Goal: Information Seeking & Learning: Learn about a topic

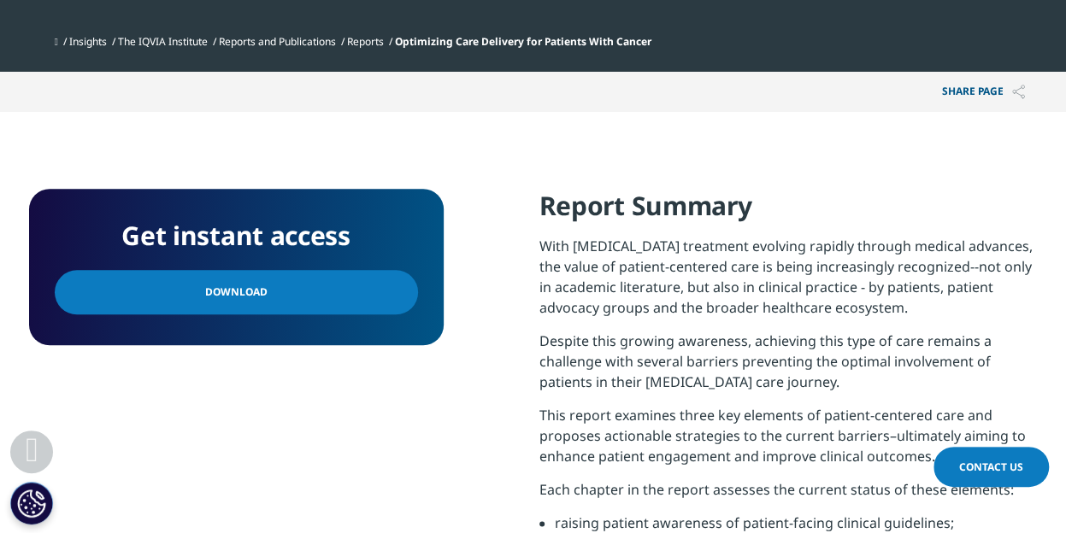
scroll to position [684, 0]
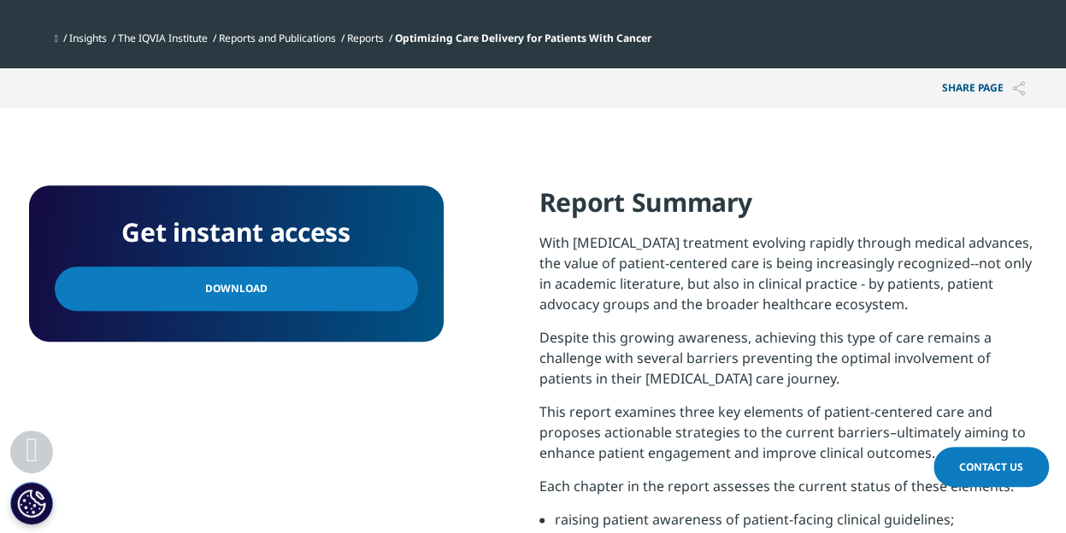
click at [237, 293] on span "Download" at bounding box center [236, 288] width 62 height 19
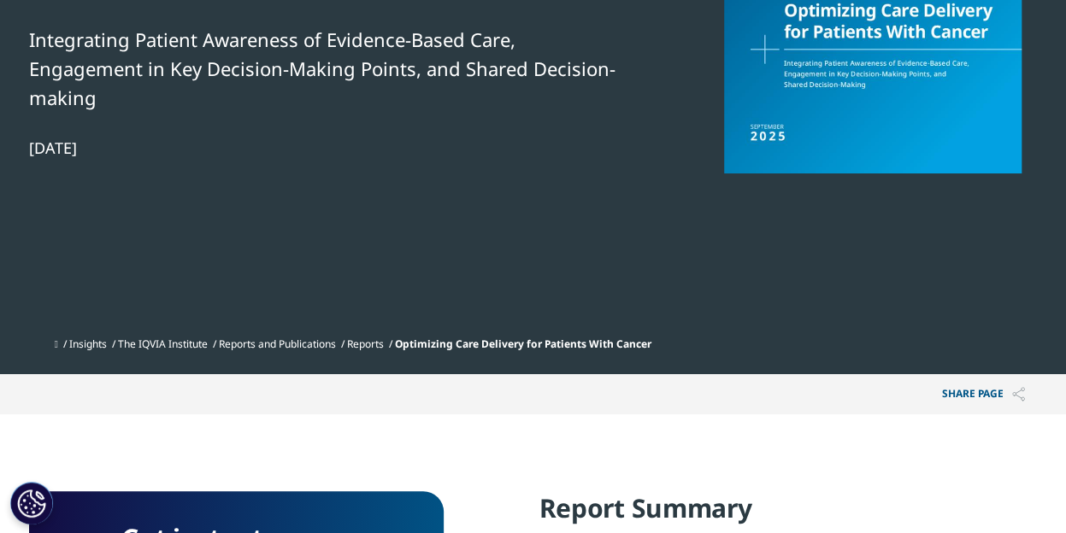
scroll to position [0, 0]
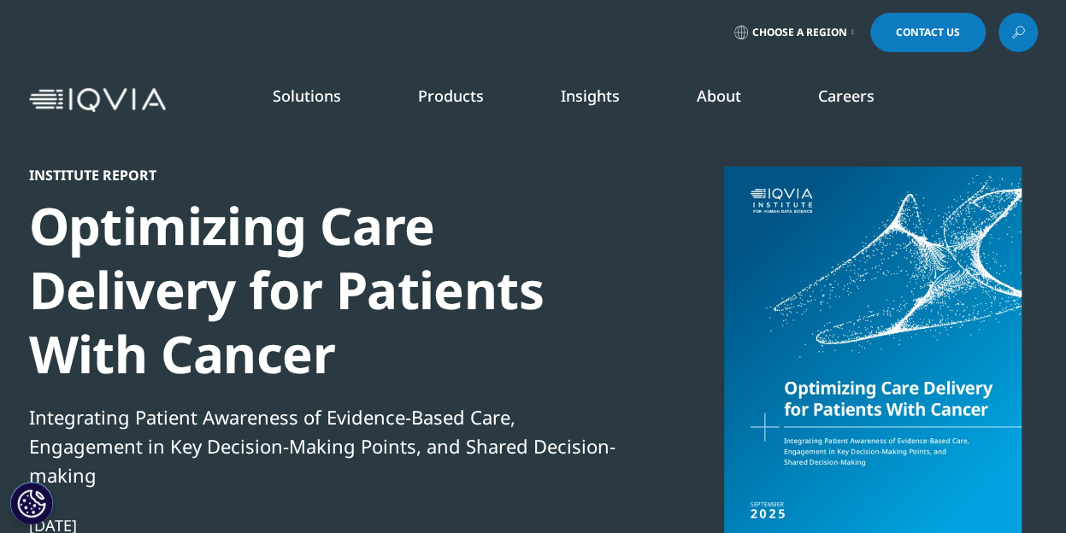
click at [508, 397] on link "READ MORE" at bounding box center [565, 396] width 150 height 15
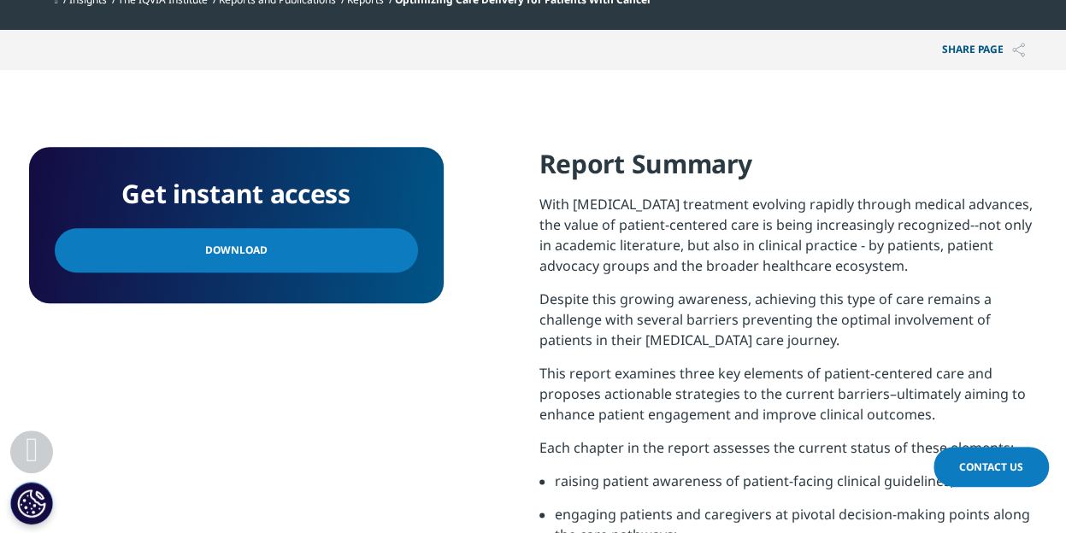
scroll to position [769, 0]
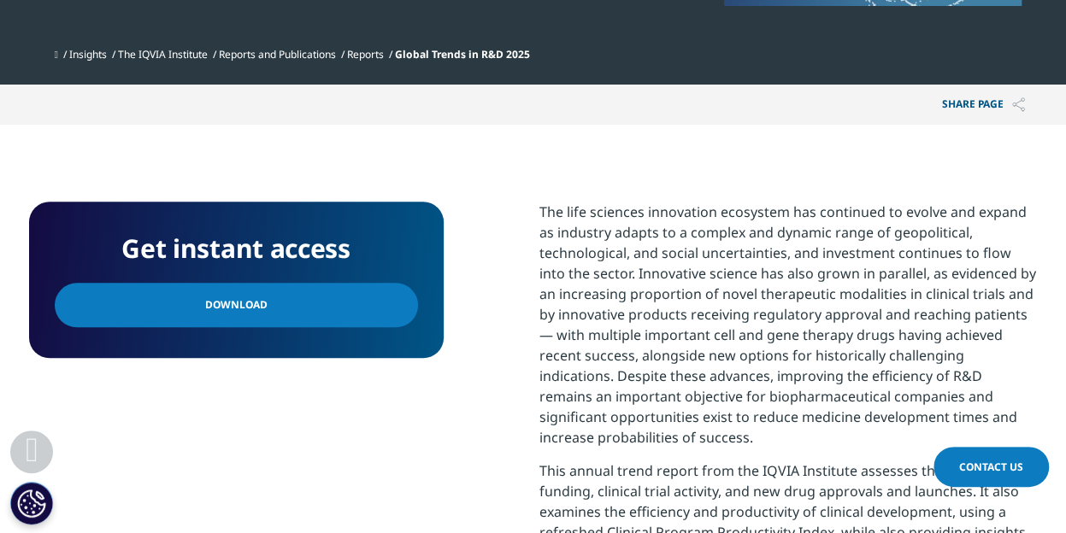
scroll to position [598, 0]
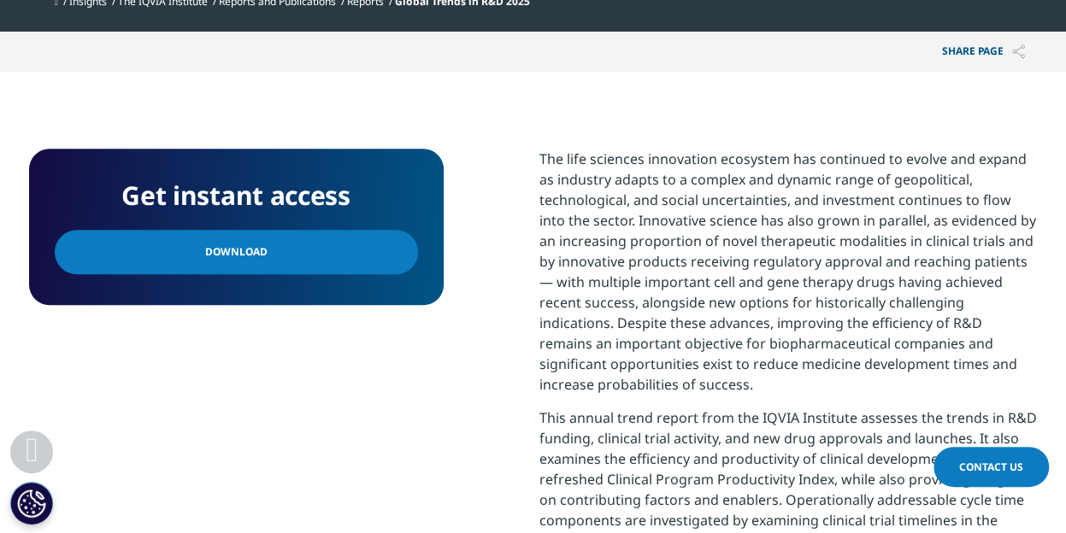
click at [313, 256] on link "Download" at bounding box center [236, 252] width 363 height 44
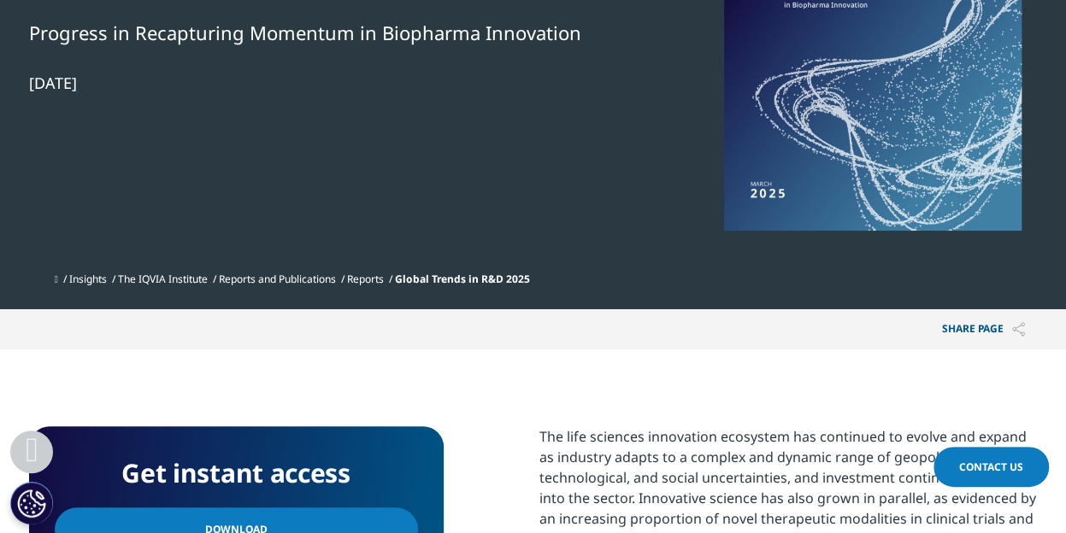
scroll to position [0, 0]
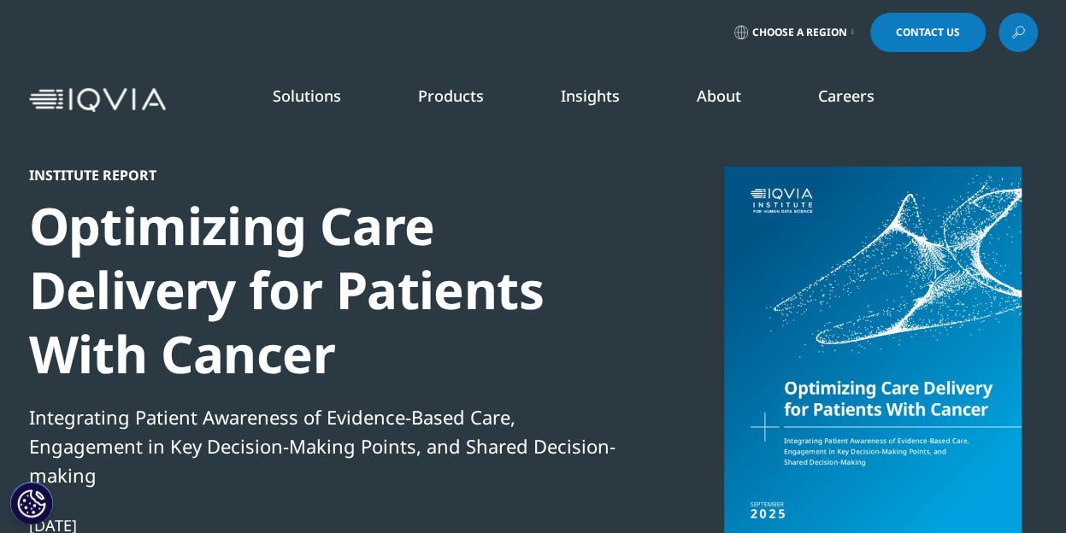
click at [112, 333] on link "DISCOVER INSIGHTS" at bounding box center [135, 332] width 203 height 15
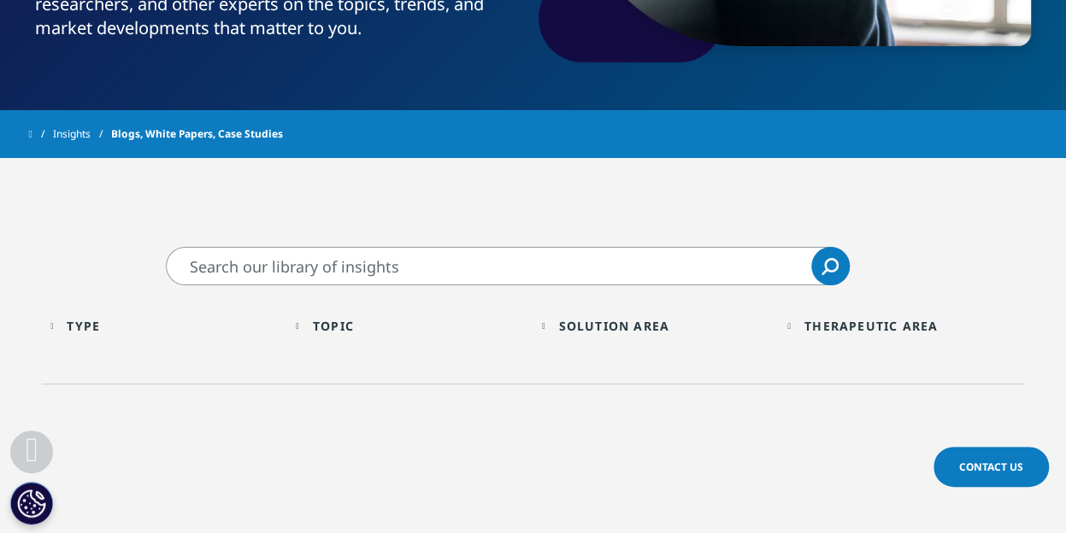
scroll to position [427, 0]
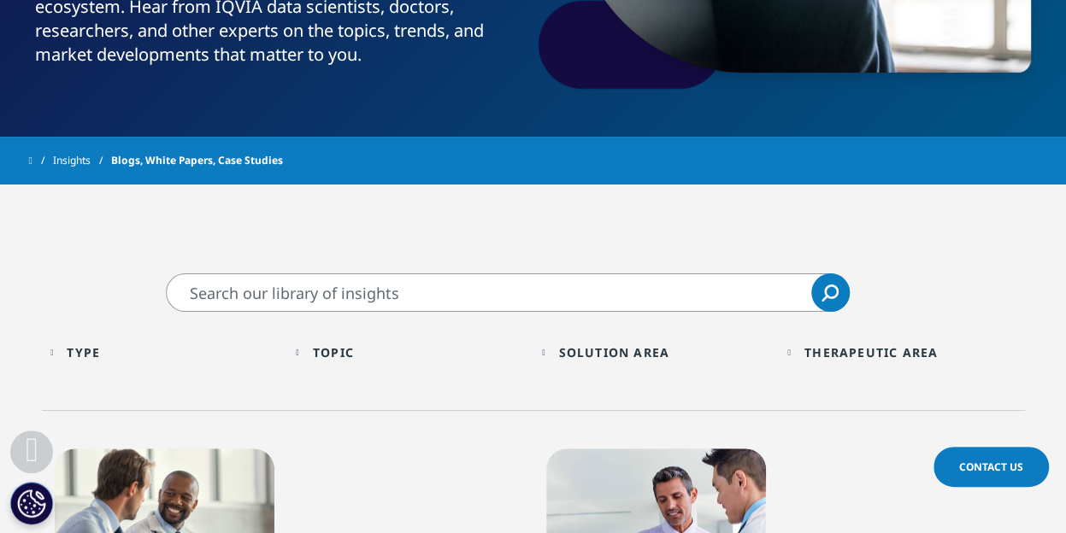
click at [362, 292] on input "Search" at bounding box center [508, 292] width 684 height 38
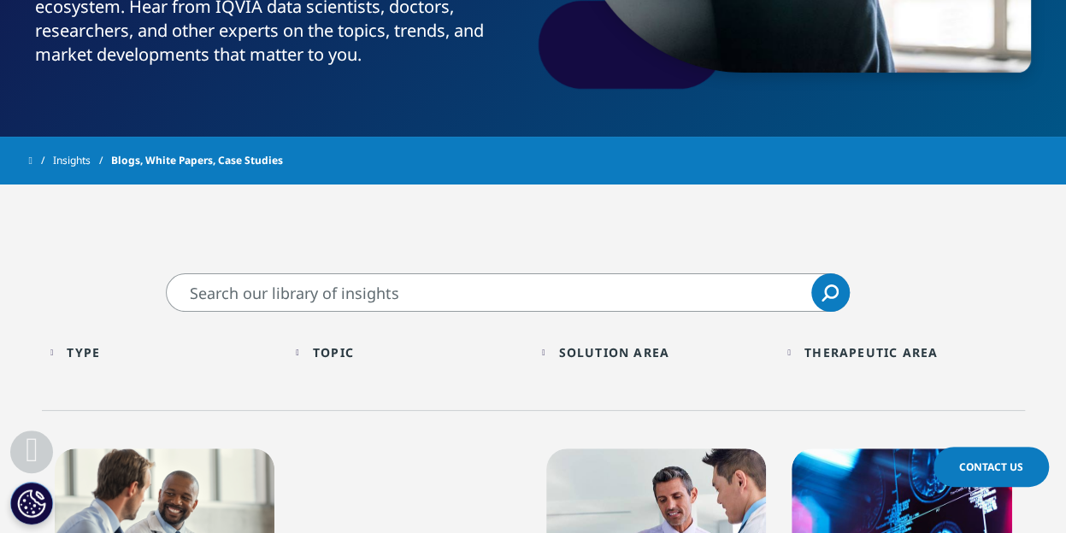
click at [70, 343] on div "Type Loading Clear Or/And Operator" at bounding box center [164, 352] width 229 height 40
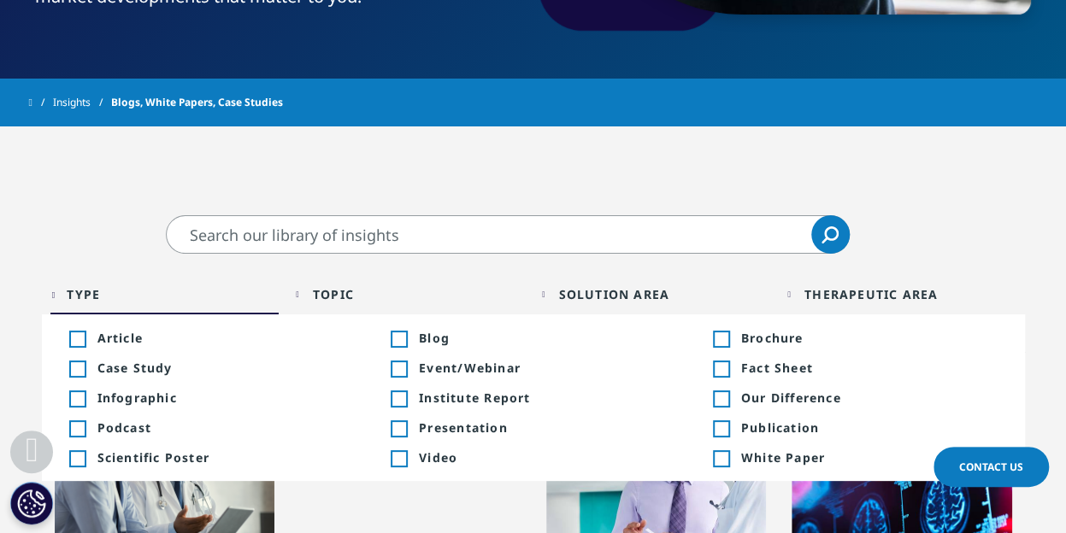
scroll to position [513, 0]
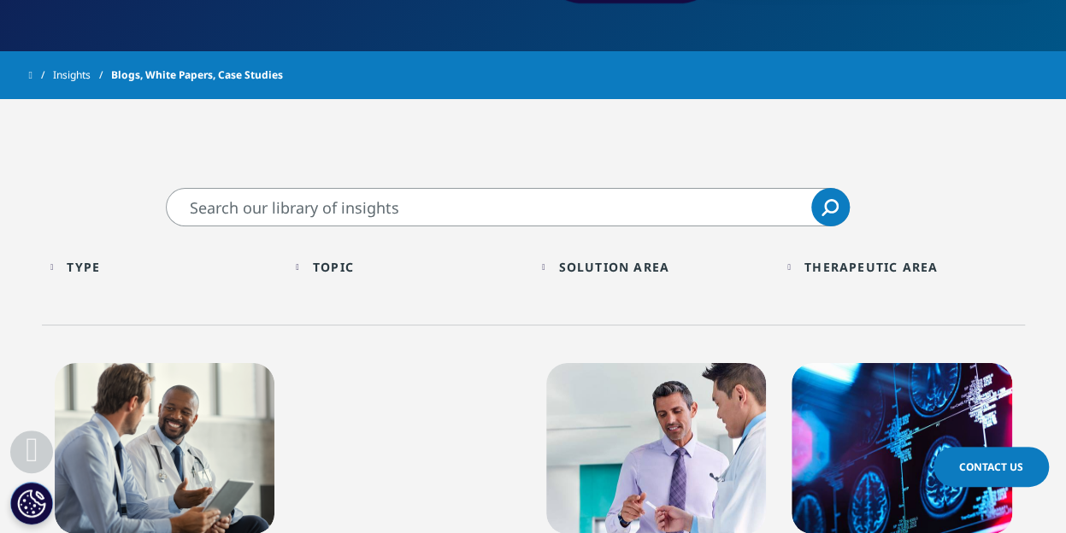
click at [281, 208] on input "Search" at bounding box center [508, 207] width 684 height 38
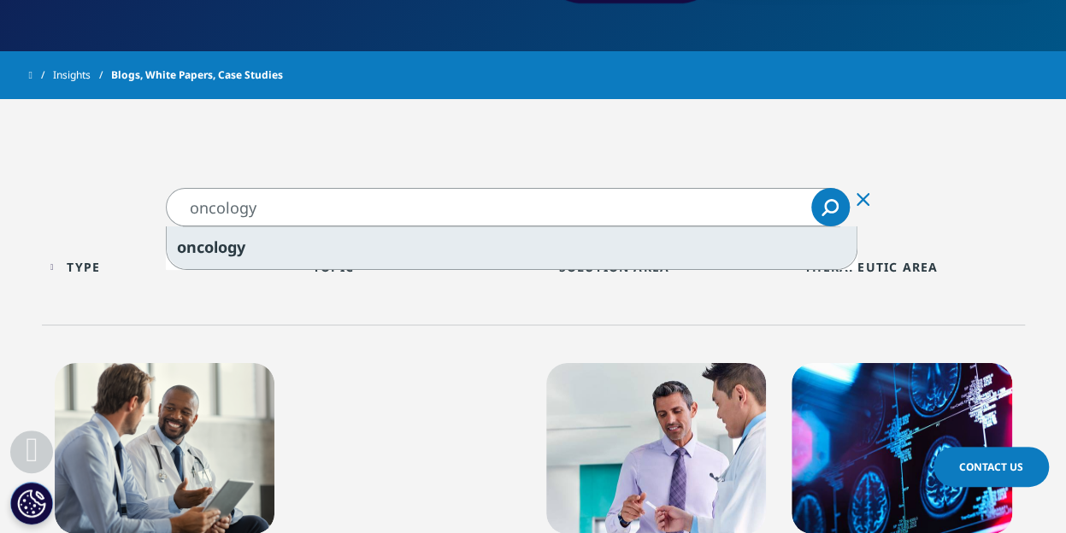
type input "oncology"
click at [324, 235] on div "oncology" at bounding box center [512, 247] width 690 height 43
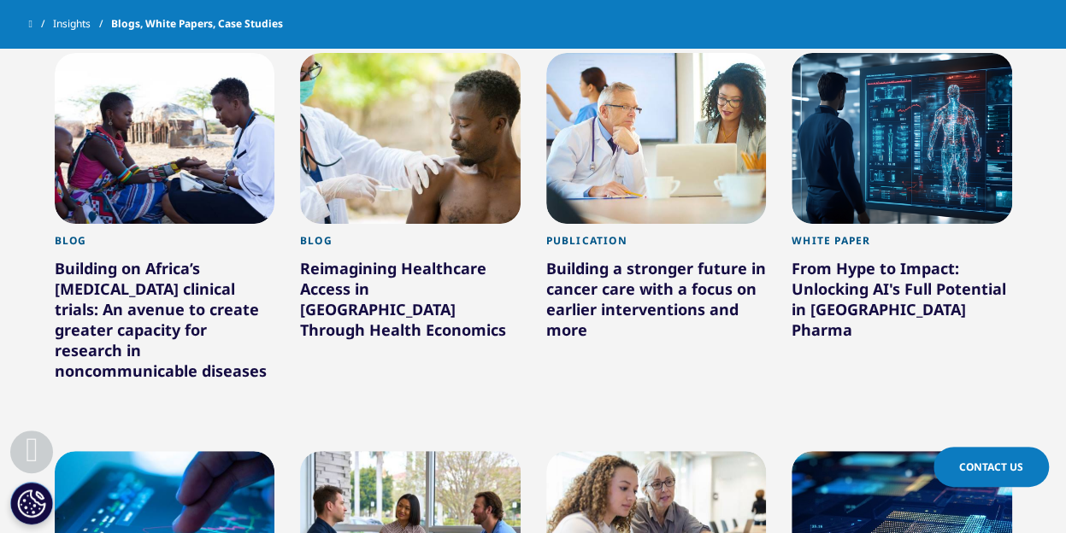
scroll to position [1196, 0]
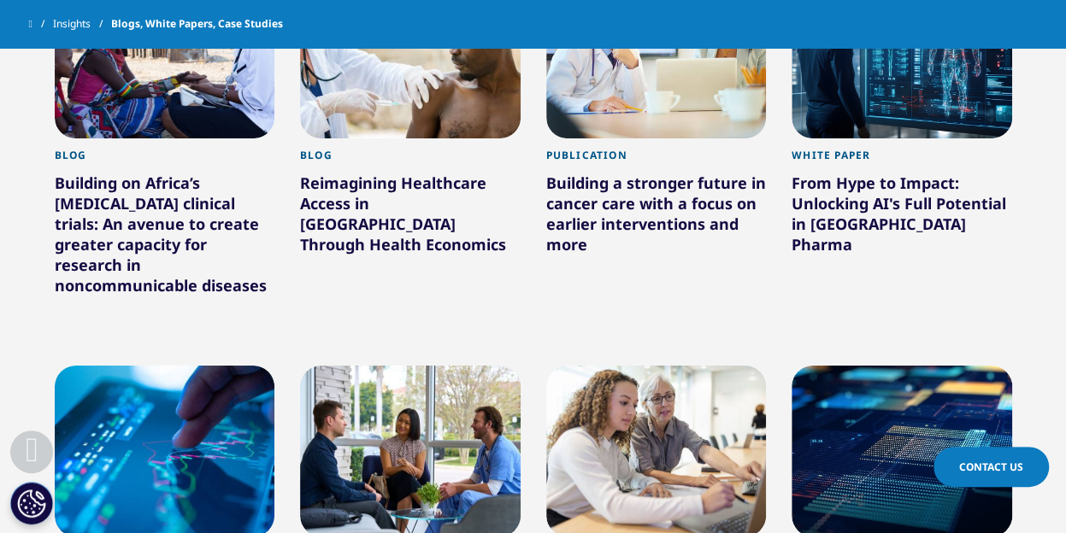
drag, startPoint x: 872, startPoint y: 225, endPoint x: 962, endPoint y: 242, distance: 92.2
click at [962, 261] on div at bounding box center [901, 280] width 220 height 38
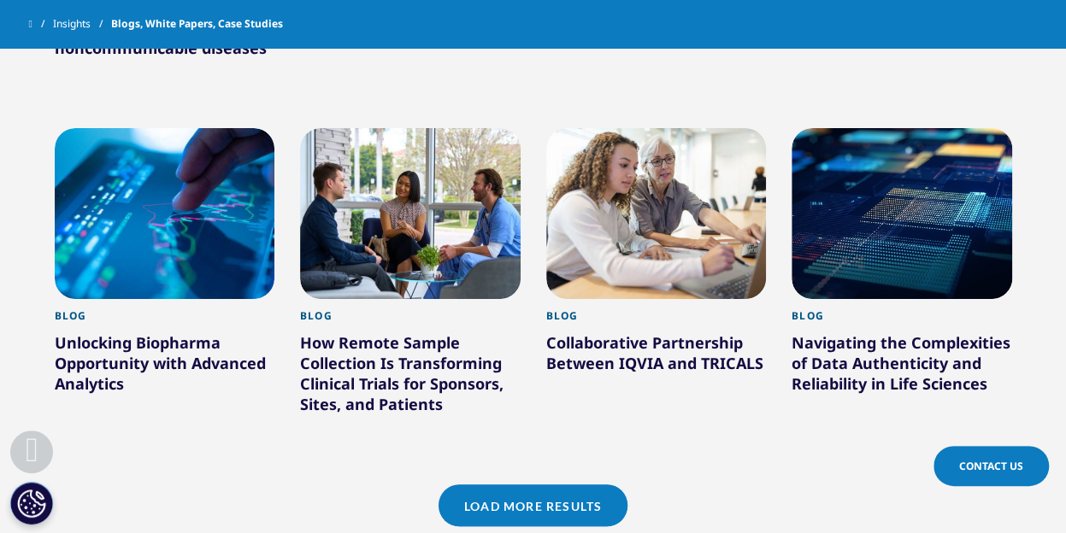
scroll to position [1538, 0]
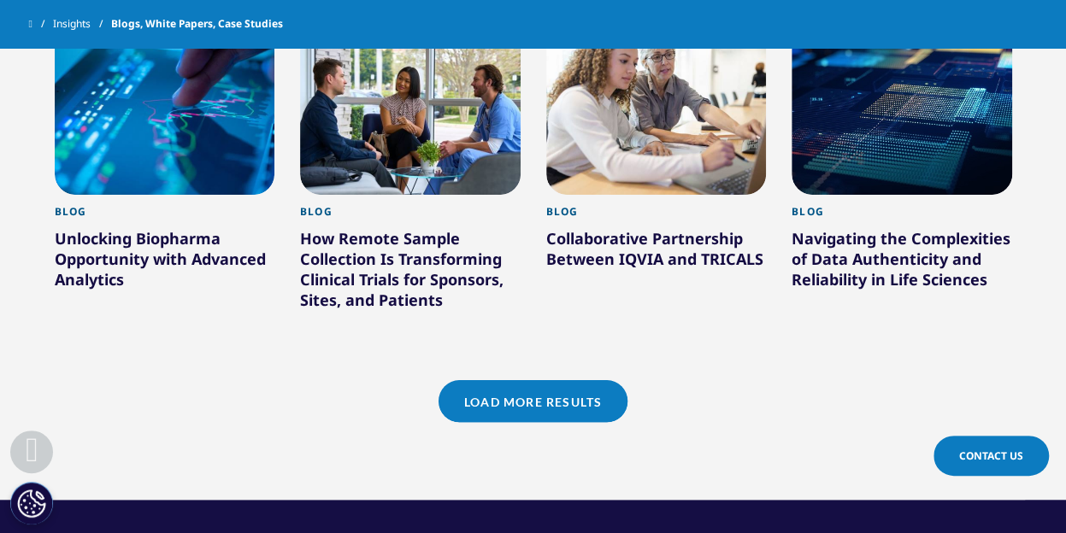
click at [596, 380] on link "Load More Results" at bounding box center [532, 401] width 189 height 42
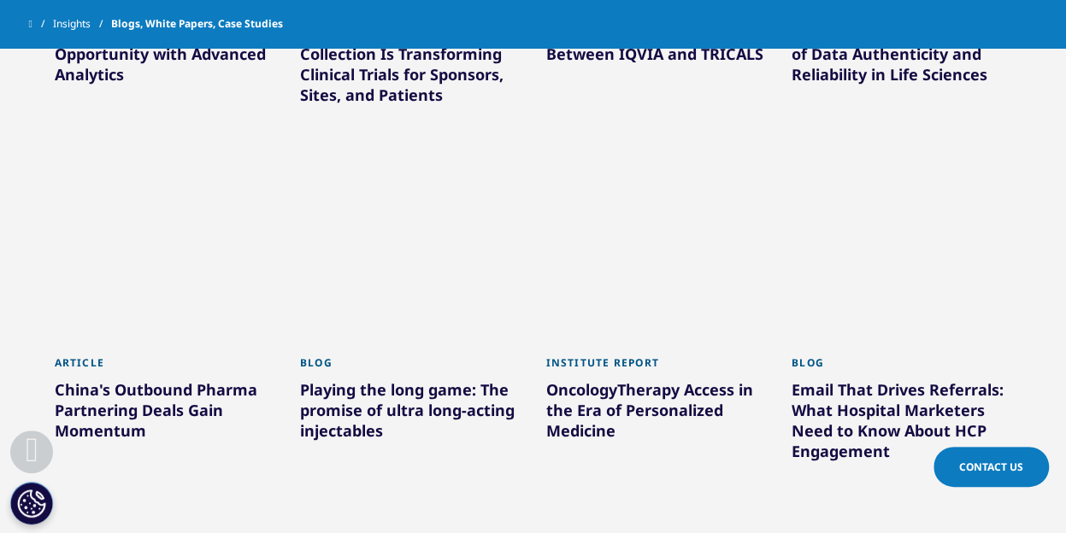
scroll to position [1794, 0]
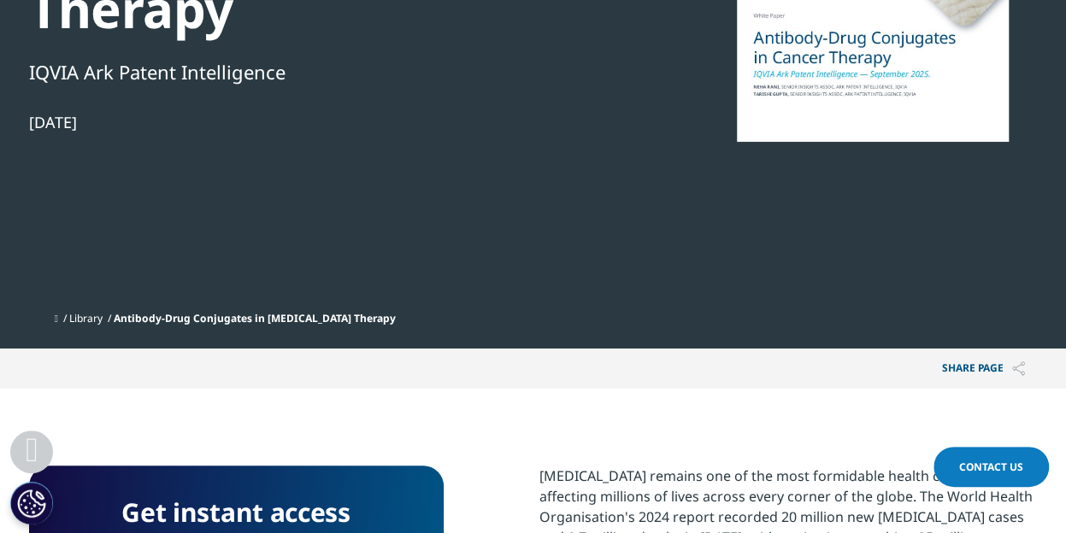
scroll to position [513, 0]
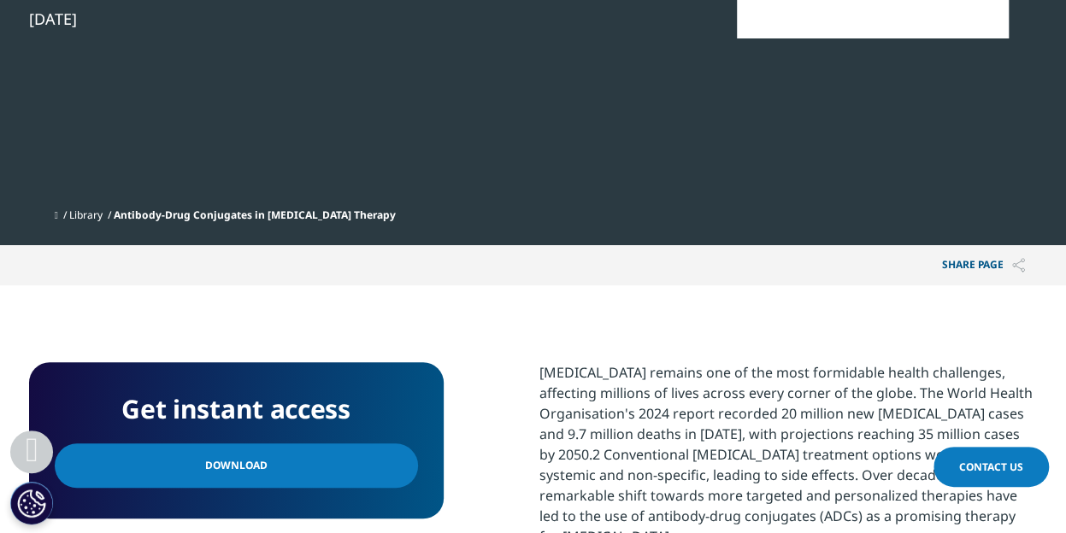
click at [256, 456] on span "Download" at bounding box center [236, 465] width 62 height 19
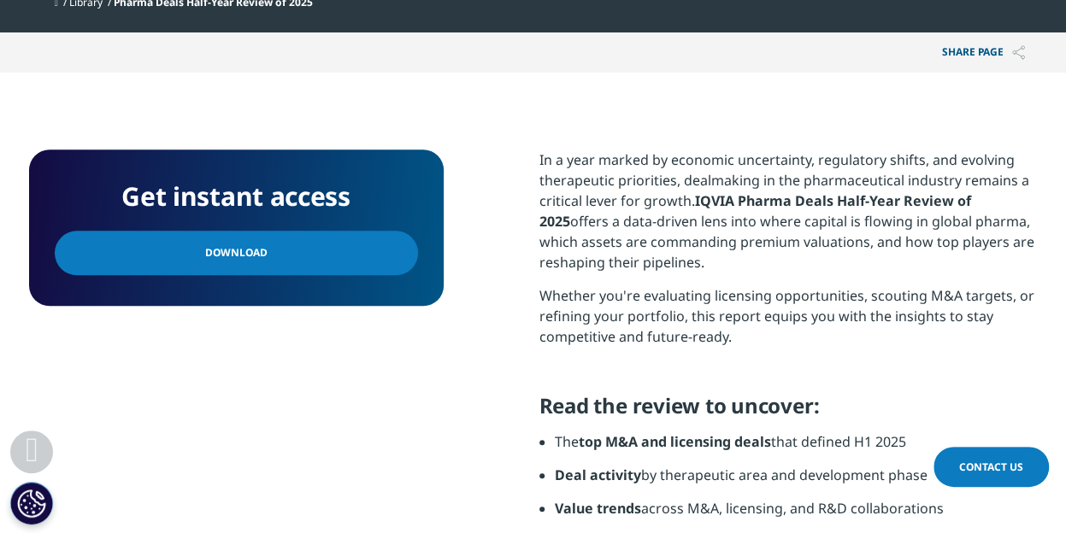
scroll to position [598, 0]
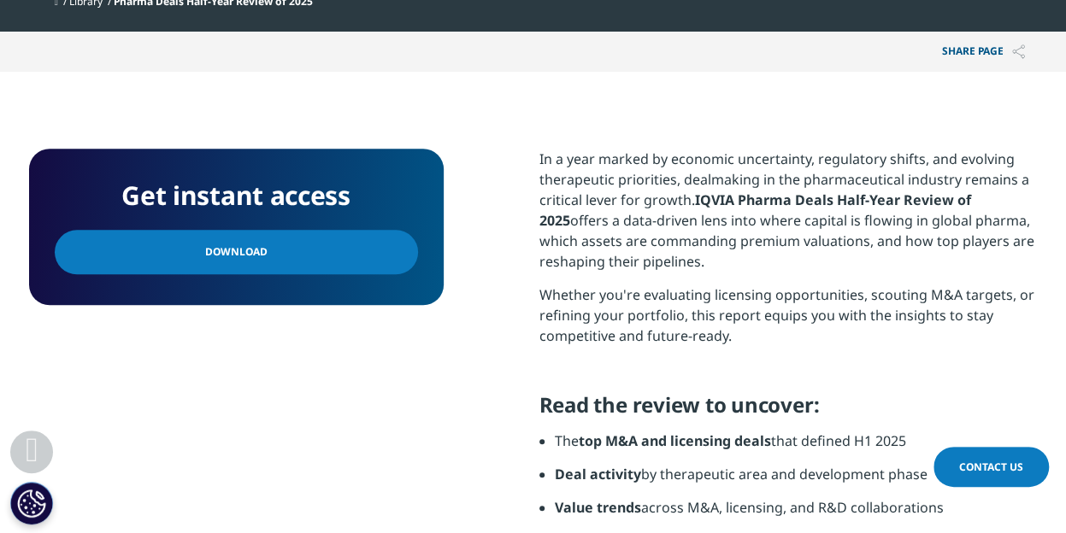
click at [296, 247] on link "Download" at bounding box center [236, 252] width 363 height 44
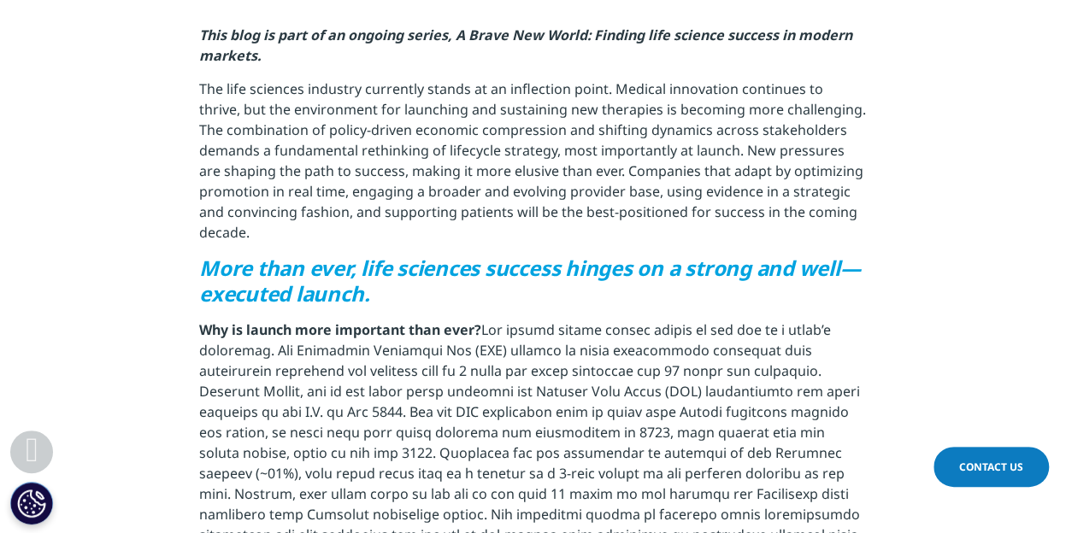
scroll to position [855, 0]
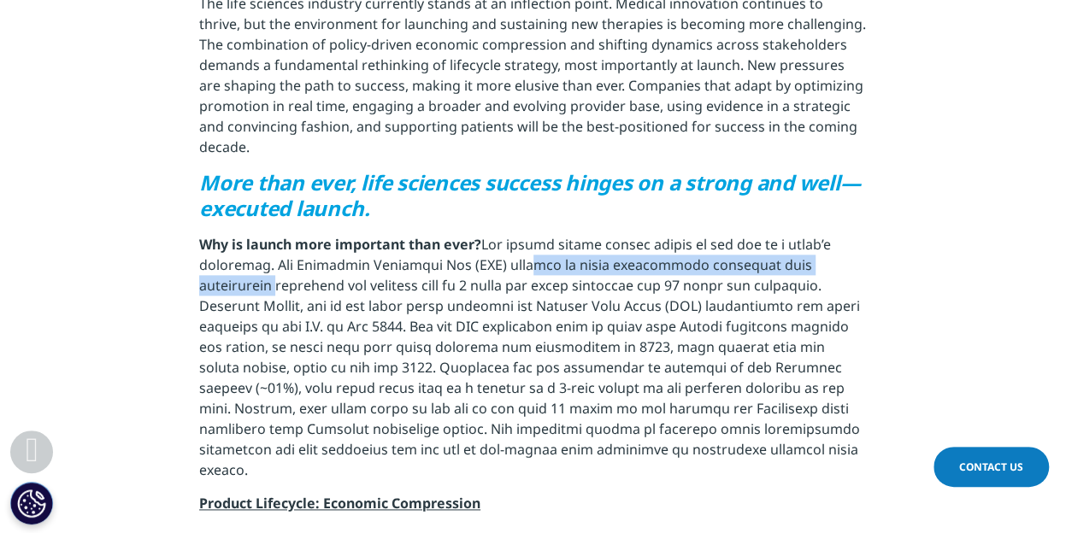
drag, startPoint x: 492, startPoint y: 199, endPoint x: 855, endPoint y: 203, distance: 362.3
click at [855, 234] on p "Why is launch more important than ever?" at bounding box center [532, 363] width 667 height 259
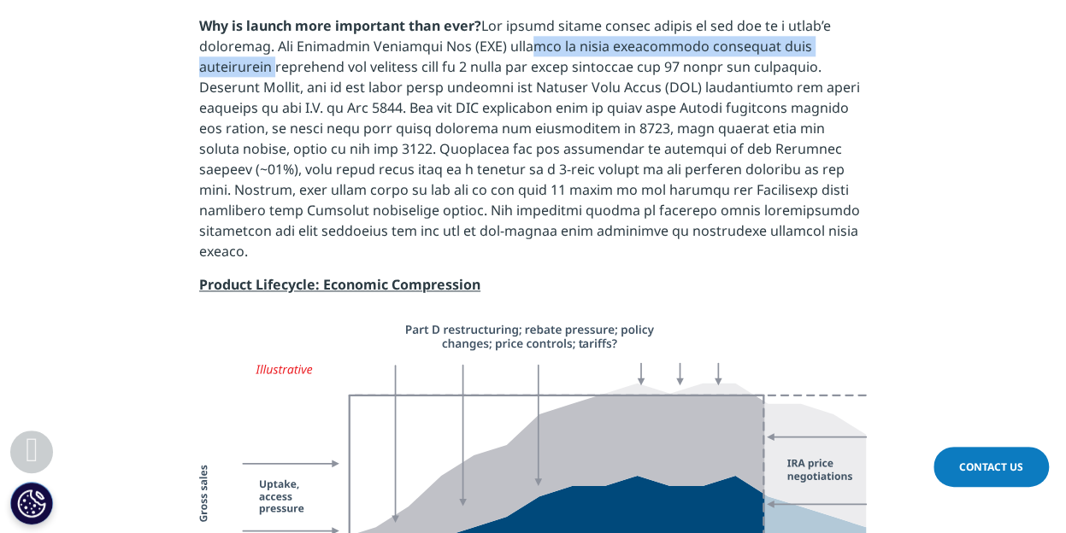
scroll to position [1111, 0]
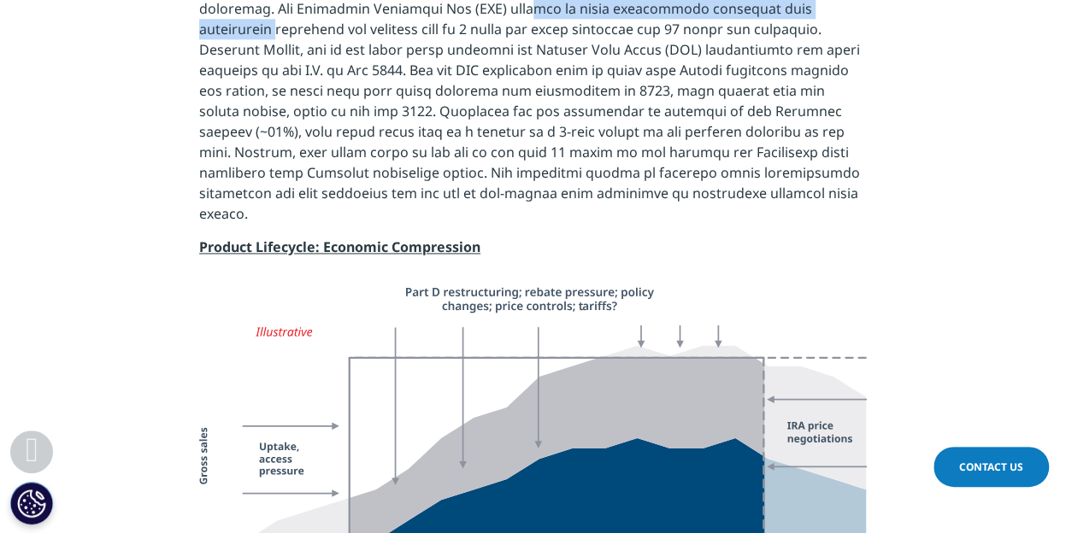
drag, startPoint x: 229, startPoint y: 107, endPoint x: 904, endPoint y: 126, distance: 675.3
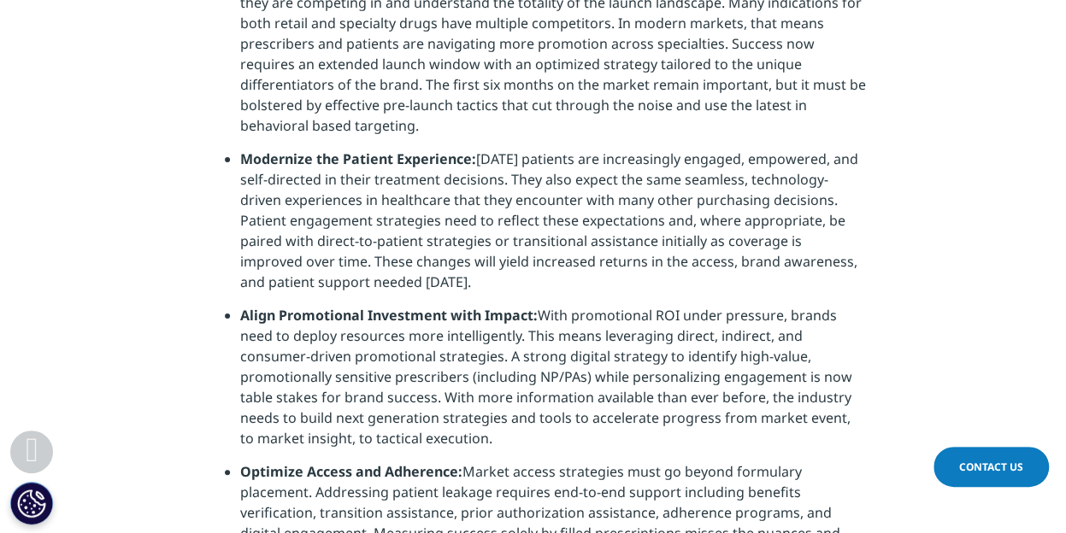
scroll to position [4444, 0]
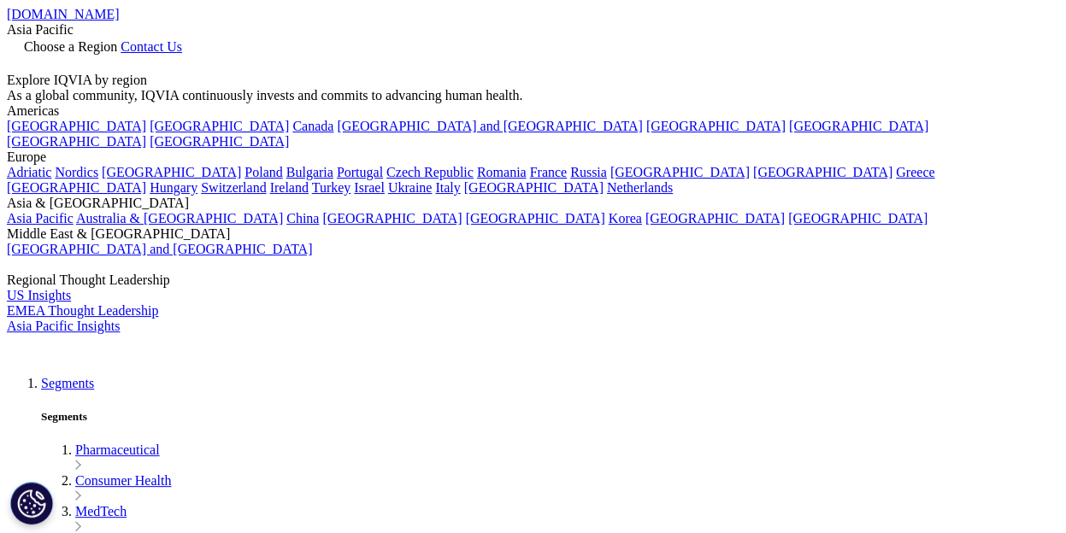
scroll to position [489, 1008]
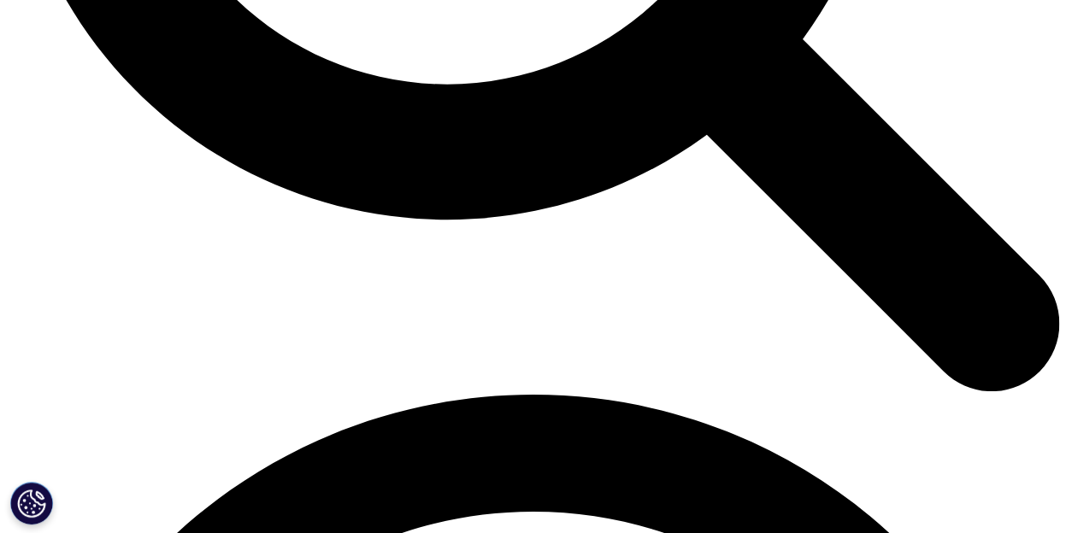
scroll to position [1494, 0]
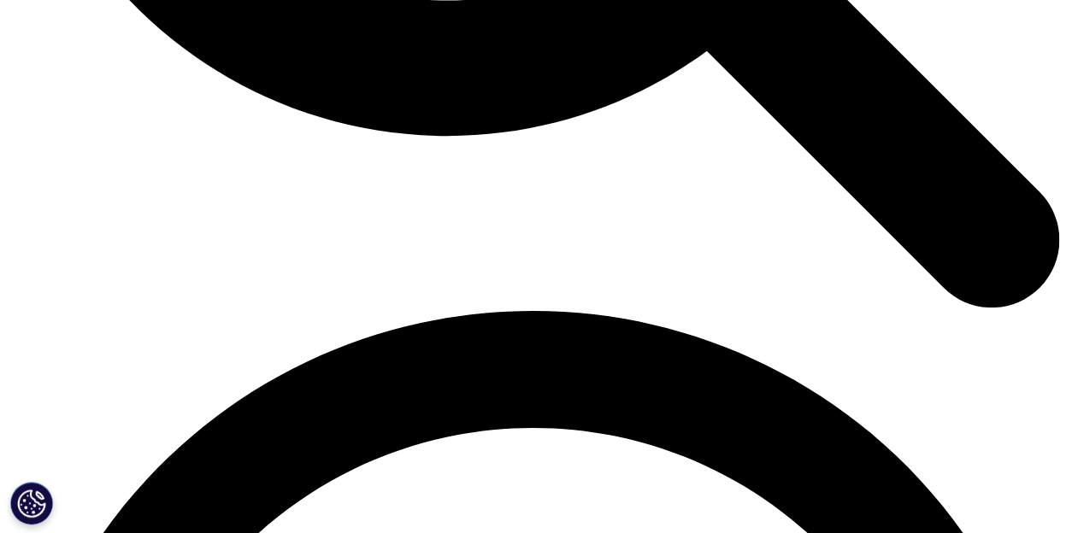
scroll to position [1836, 0]
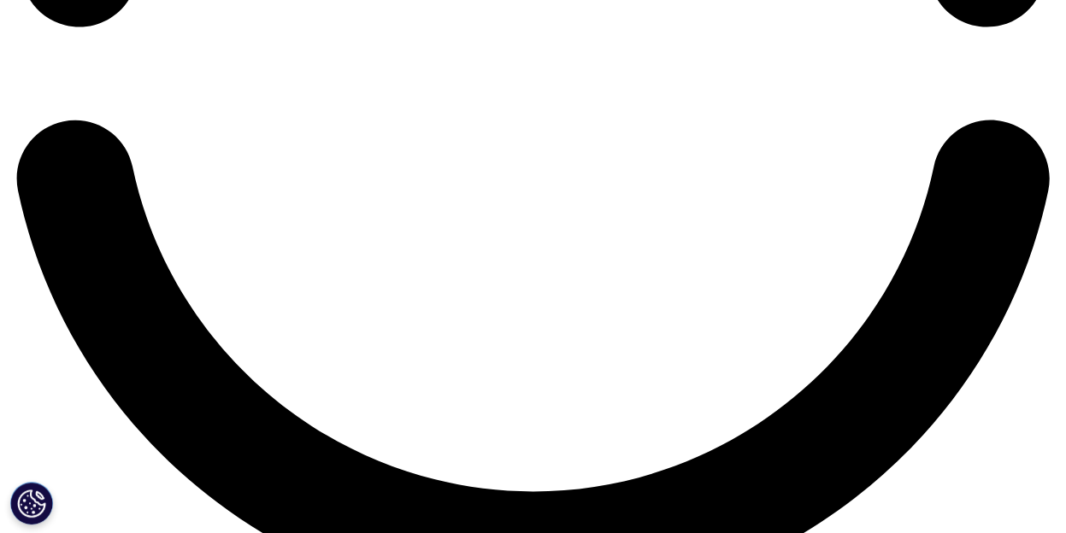
scroll to position [2605, 0]
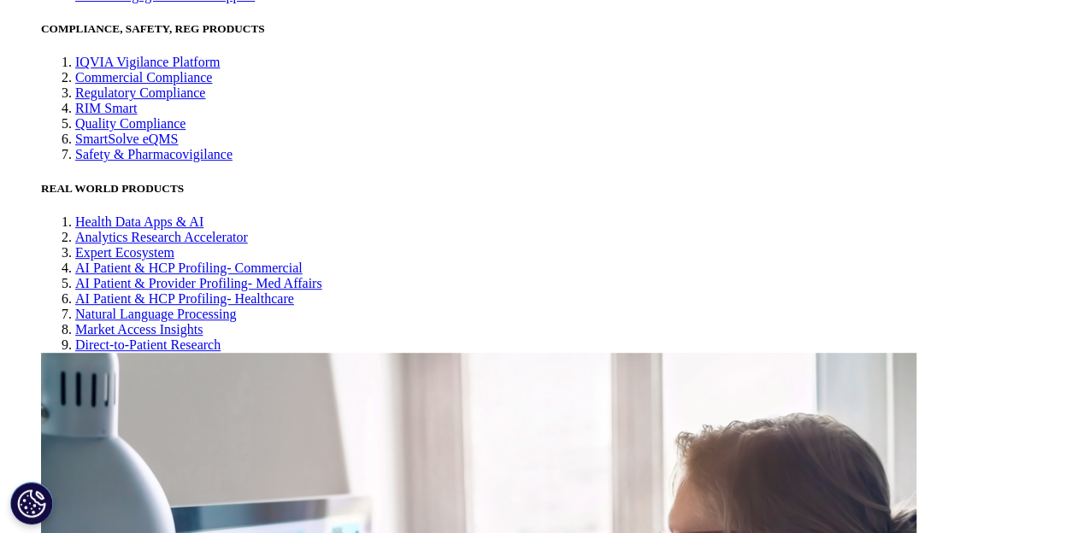
scroll to position [3545, 0]
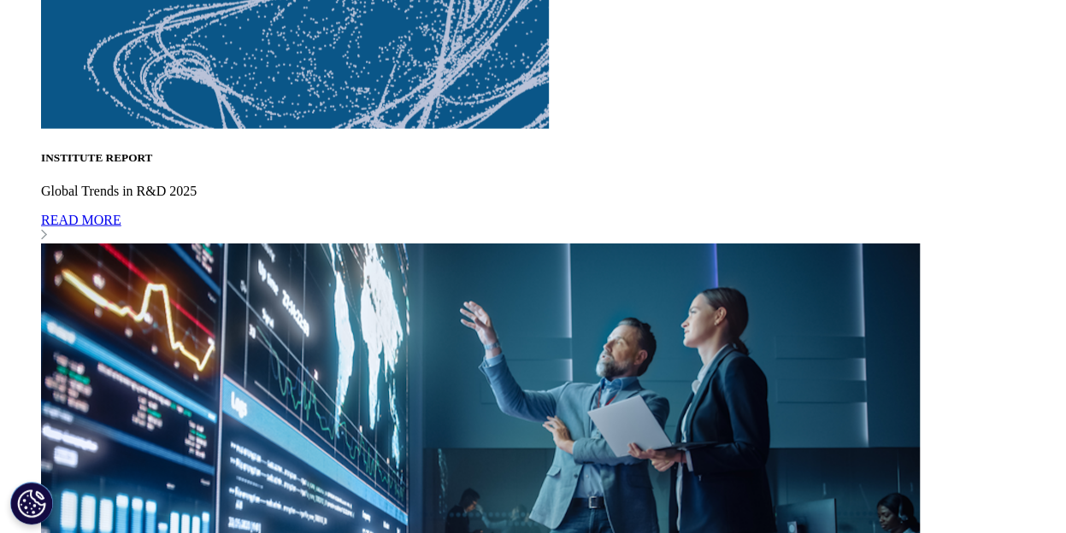
scroll to position [4912, 0]
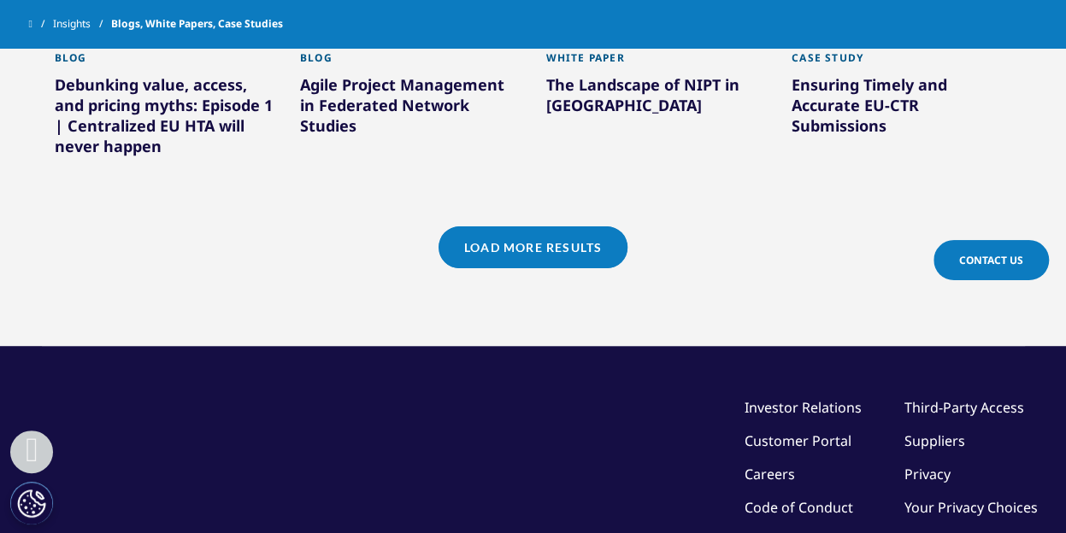
click at [527, 226] on link "Load More Results" at bounding box center [532, 247] width 189 height 42
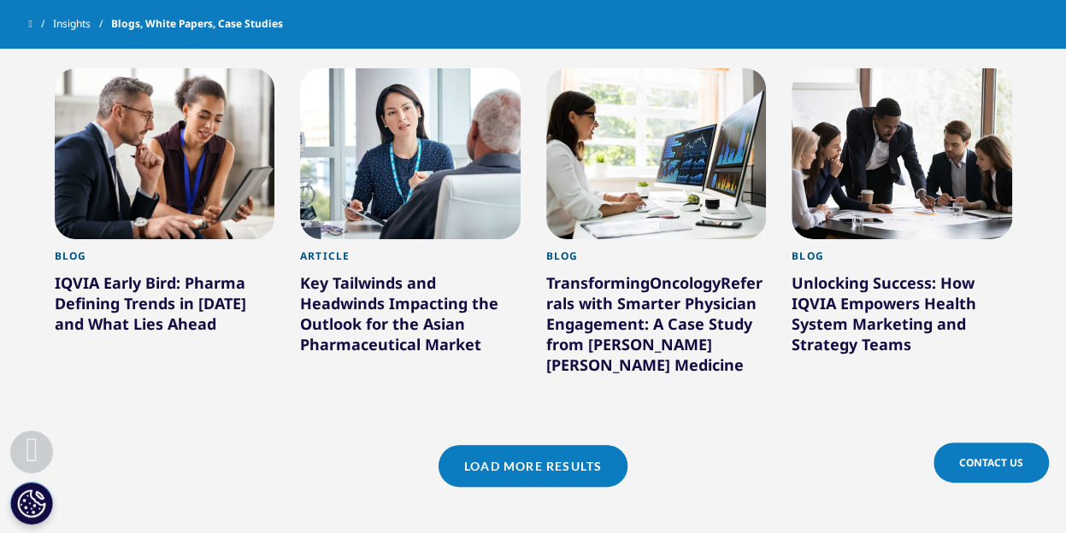
scroll to position [5852, 0]
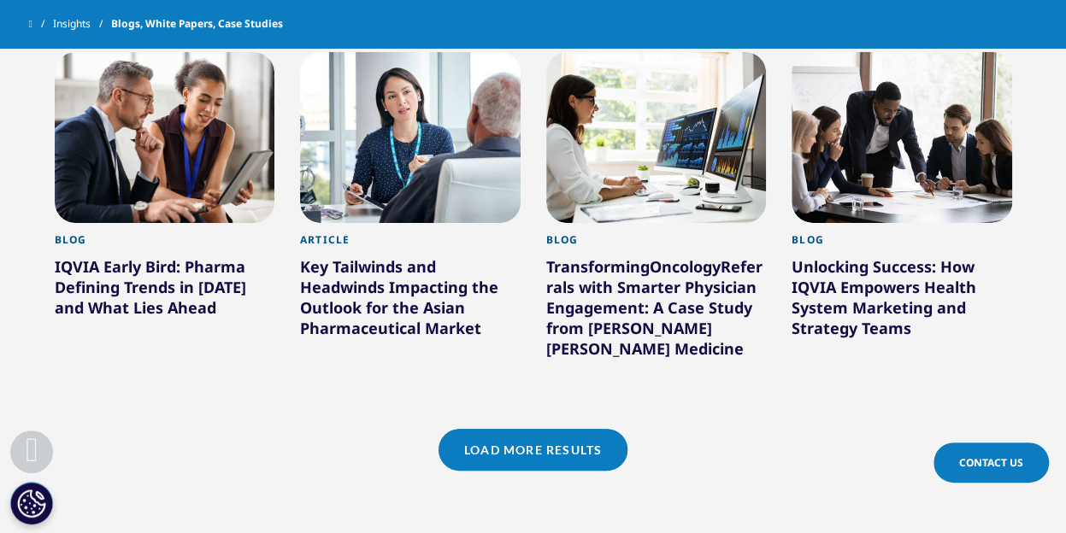
click at [552, 429] on link "Load More Results" at bounding box center [532, 450] width 189 height 42
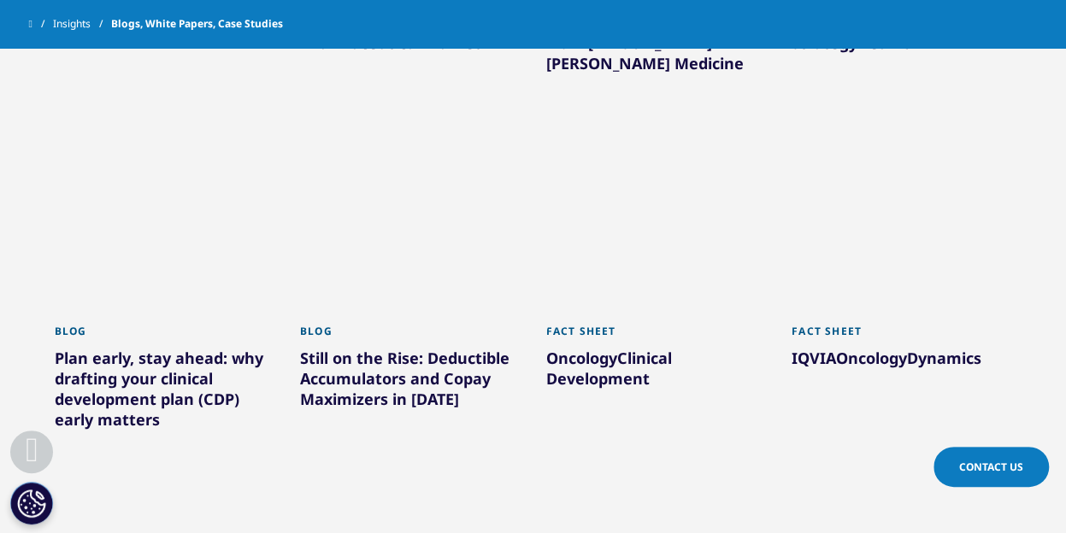
scroll to position [6194, 0]
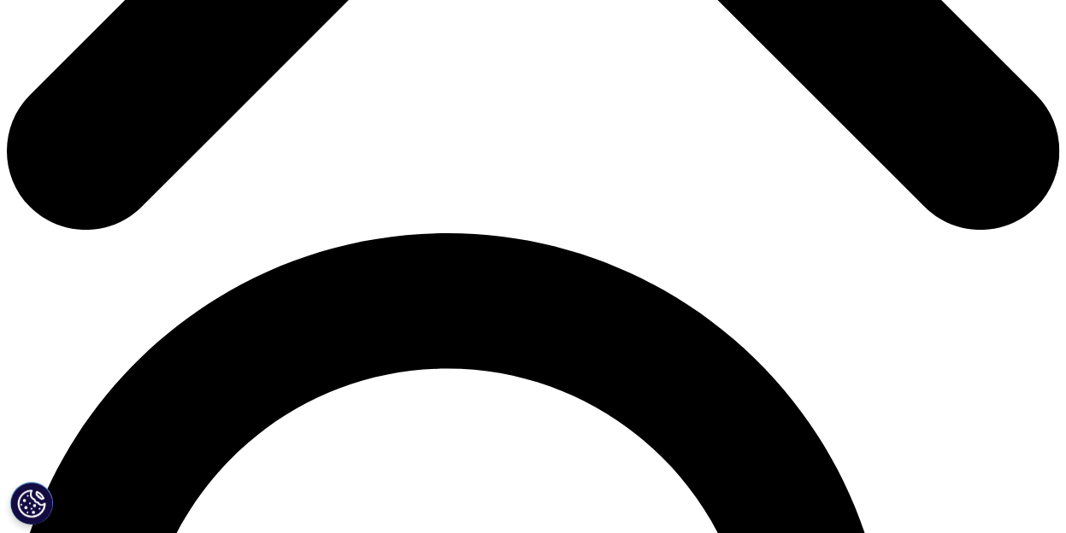
scroll to position [940, 0]
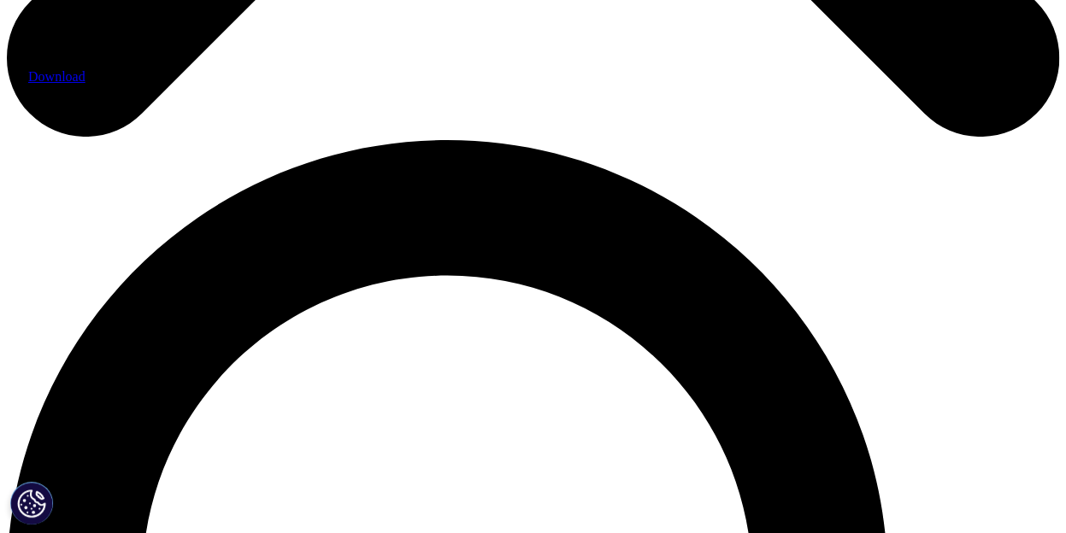
click at [85, 84] on link "Download" at bounding box center [56, 76] width 57 height 15
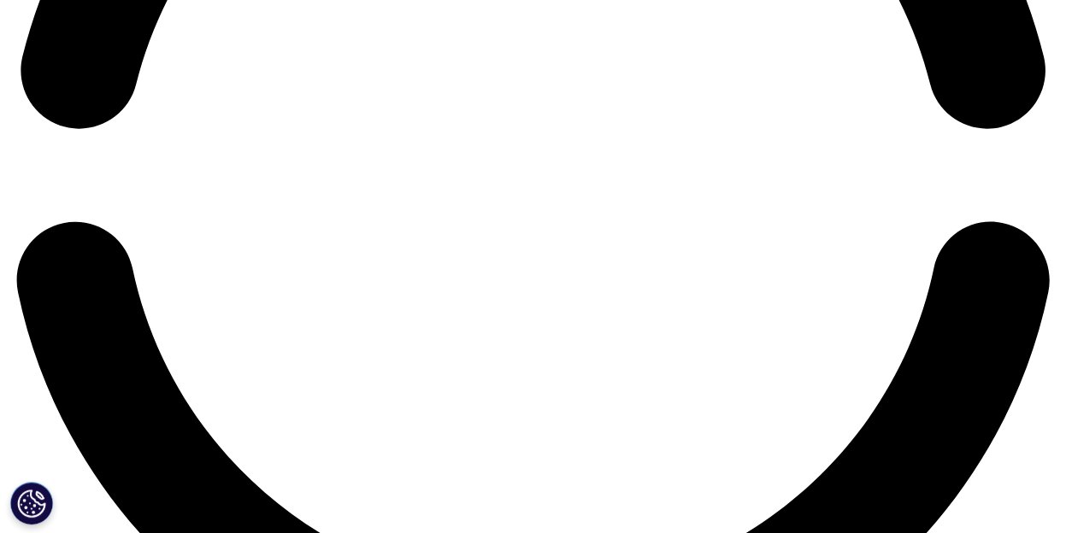
scroll to position [2478, 0]
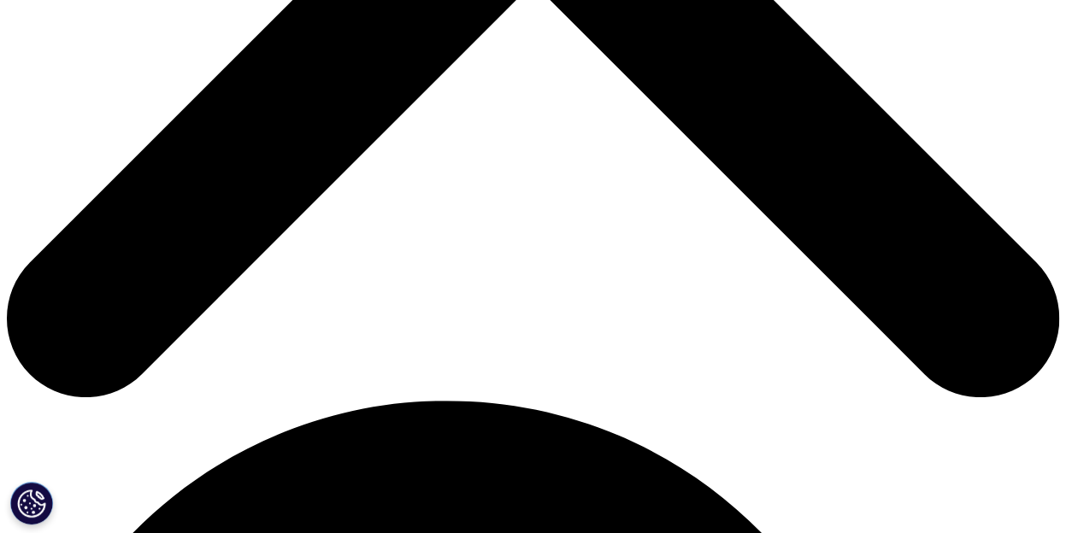
scroll to position [684, 0]
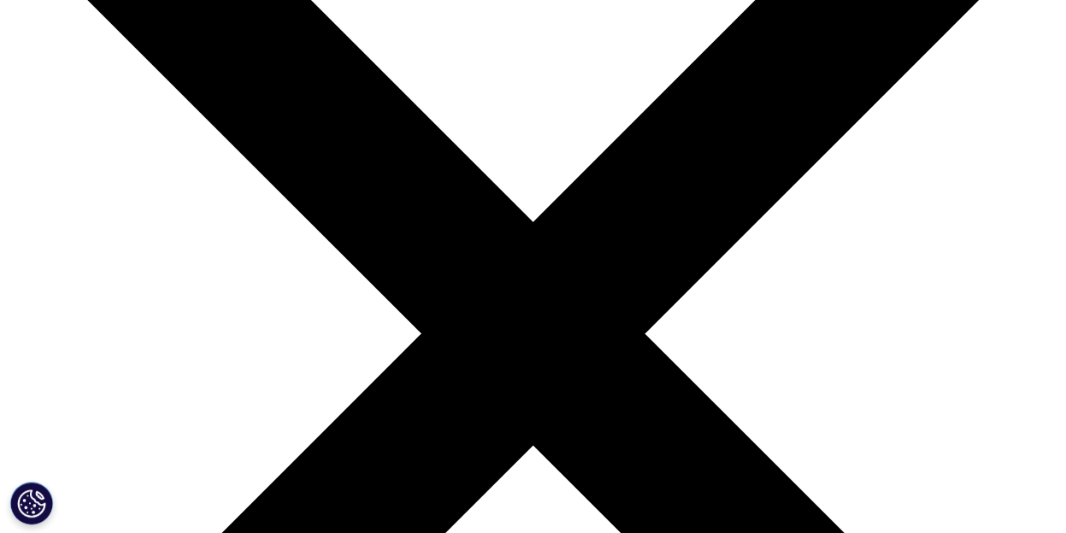
scroll to position [0, 0]
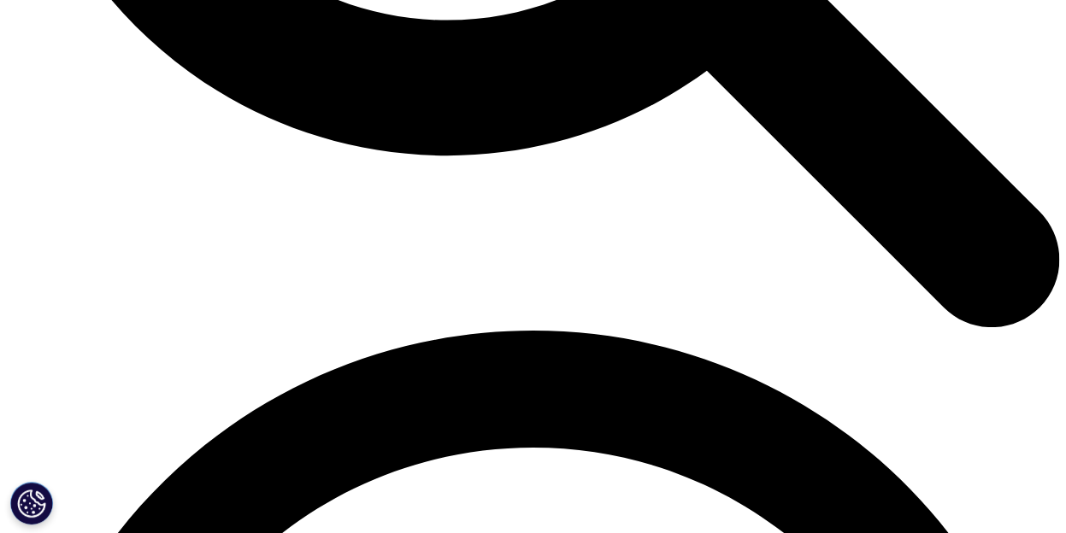
scroll to position [1794, 0]
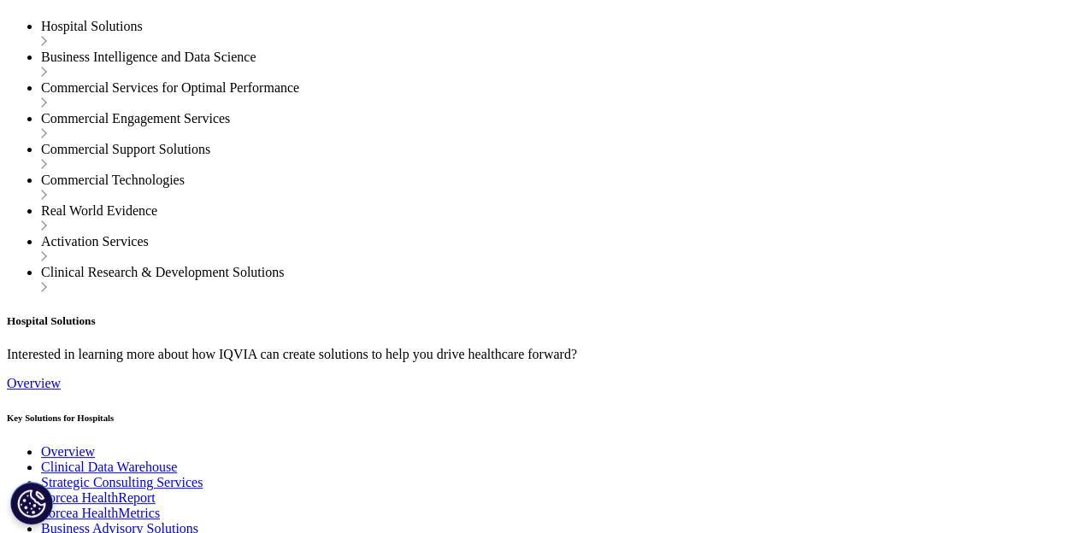
scroll to position [2734, 0]
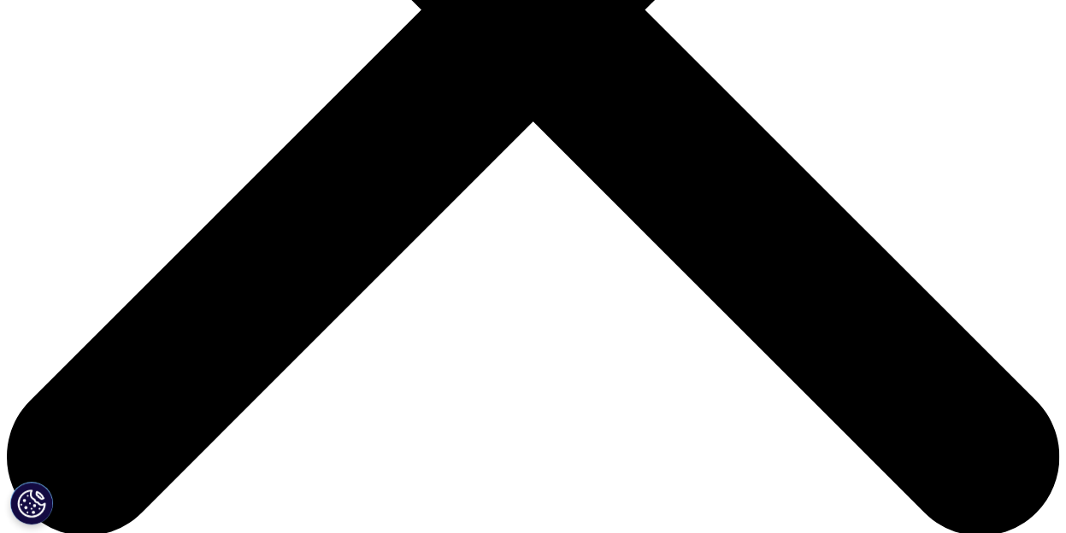
scroll to position [598, 0]
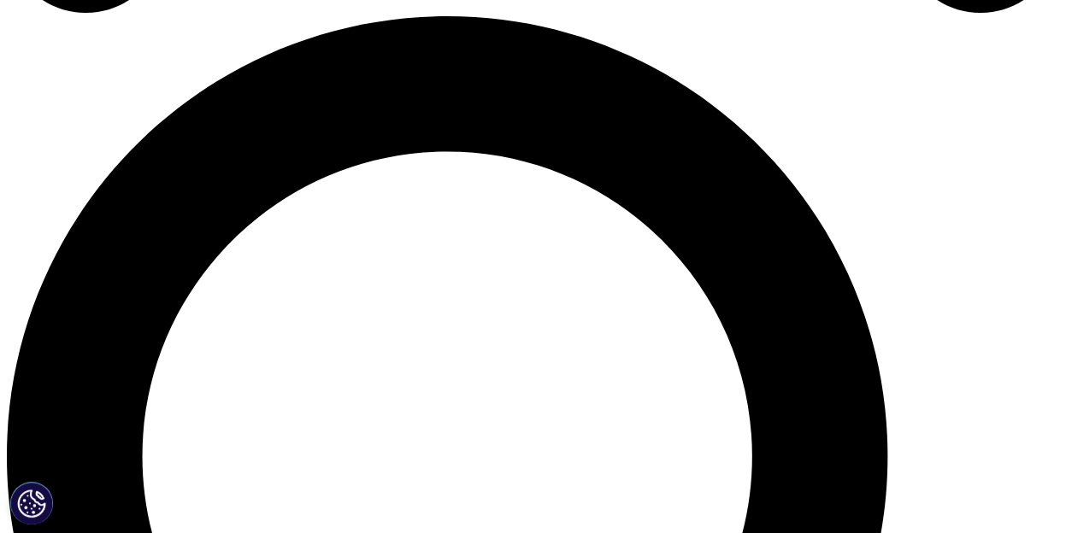
scroll to position [1025, 0]
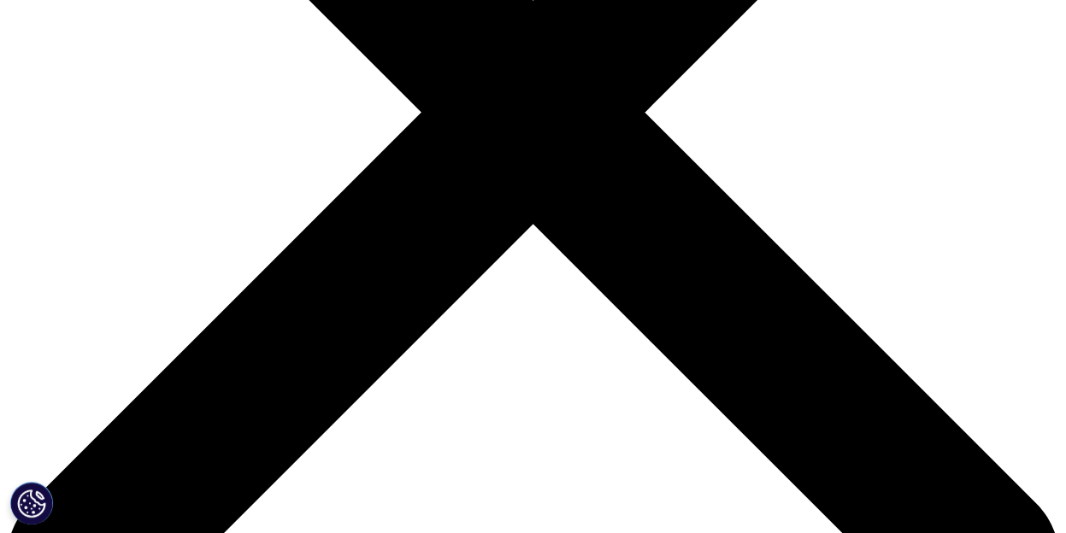
scroll to position [513, 0]
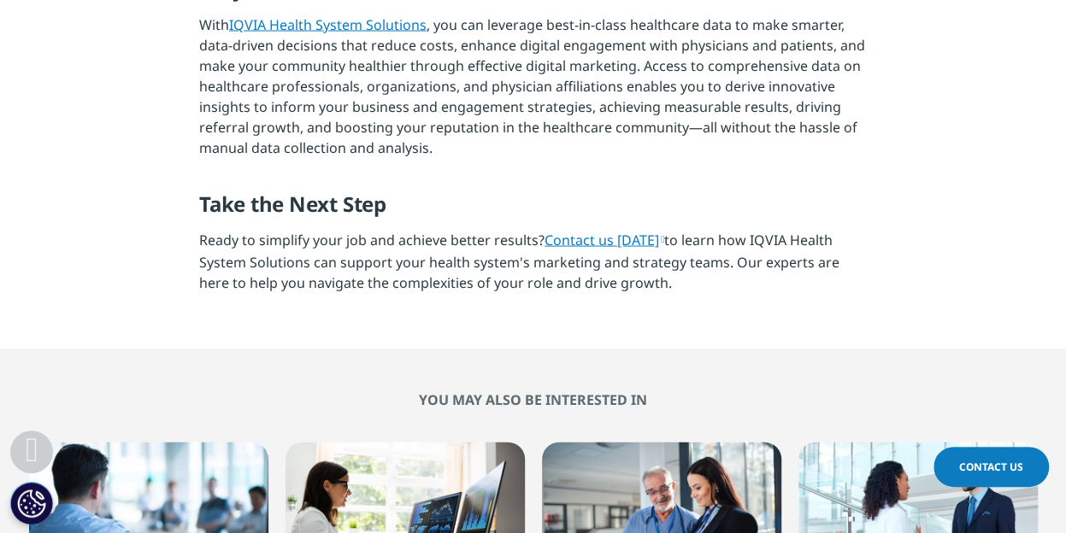
scroll to position [1709, 0]
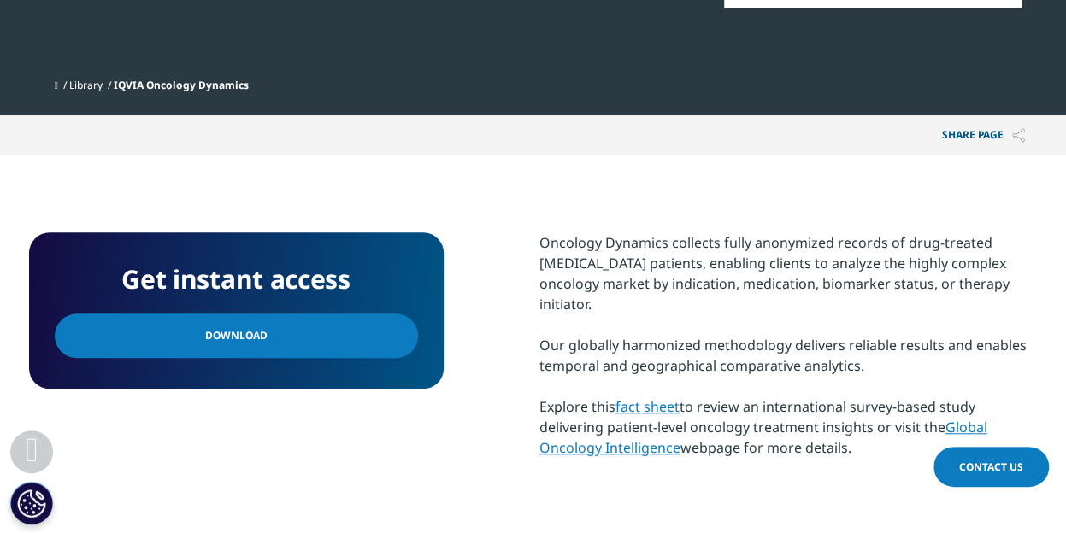
scroll to position [598, 0]
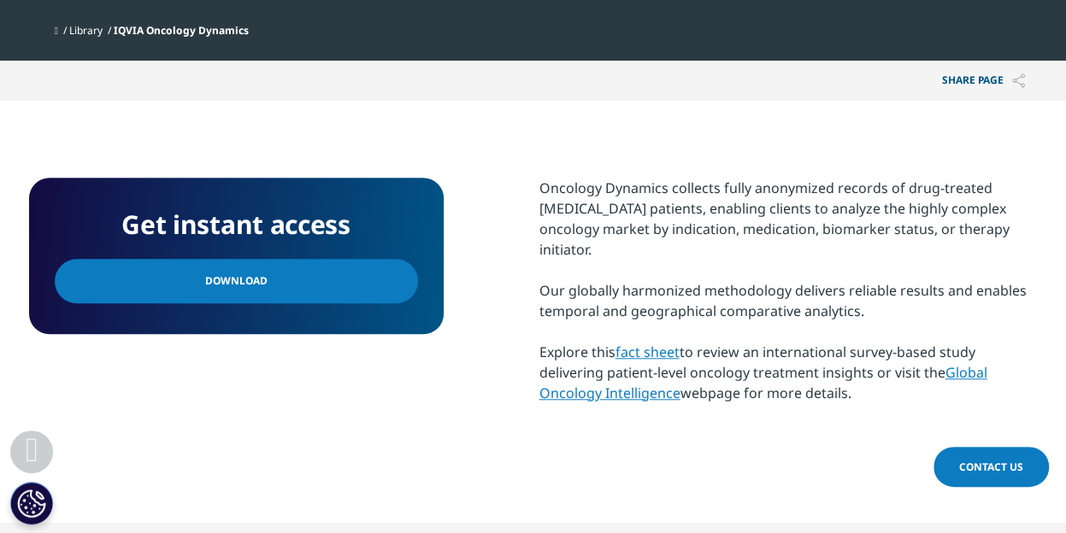
click at [235, 278] on span "Download" at bounding box center [236, 281] width 62 height 19
click at [672, 343] on link "fact sheet" at bounding box center [647, 352] width 64 height 19
click at [971, 363] on link "Global Oncology Intelligence" at bounding box center [763, 382] width 448 height 39
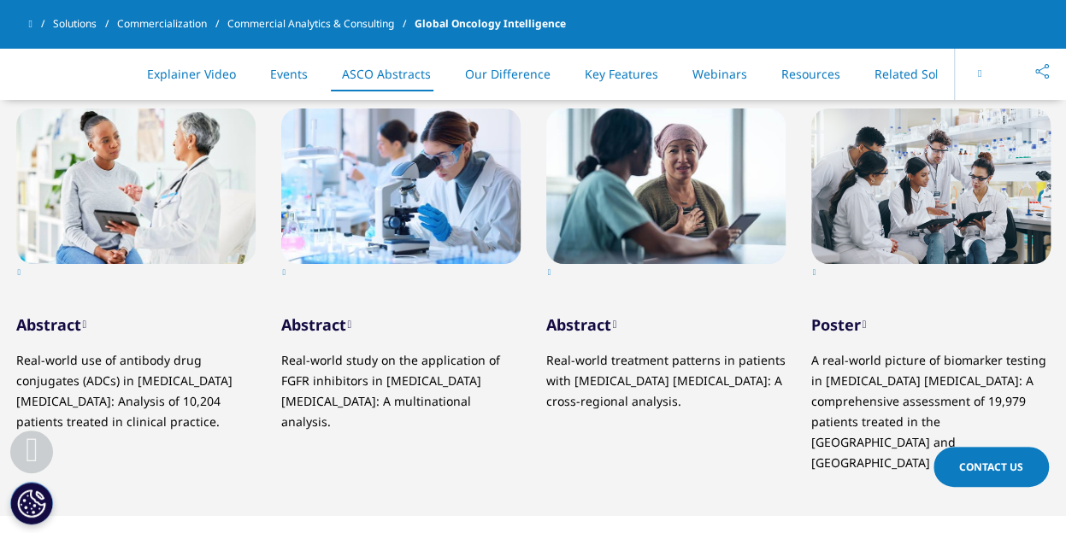
scroll to position [1794, 0]
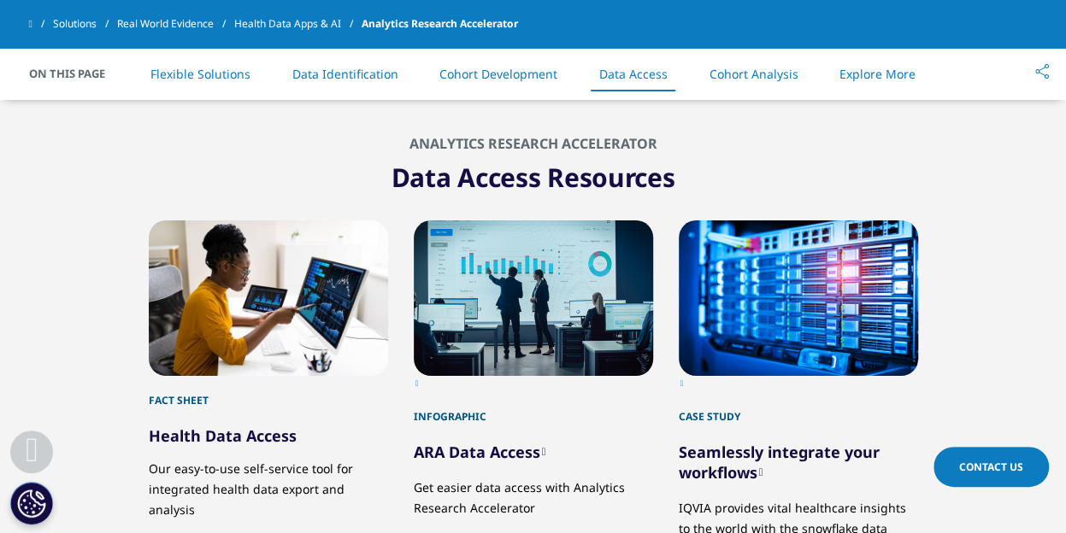
scroll to position [8156, 0]
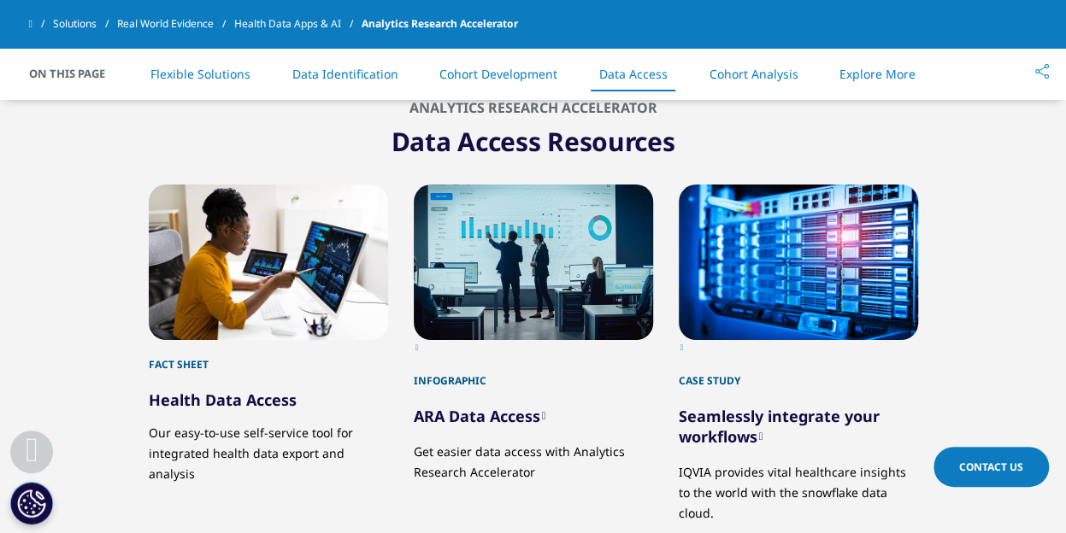
click at [195, 390] on link "Health Data Access" at bounding box center [223, 400] width 148 height 21
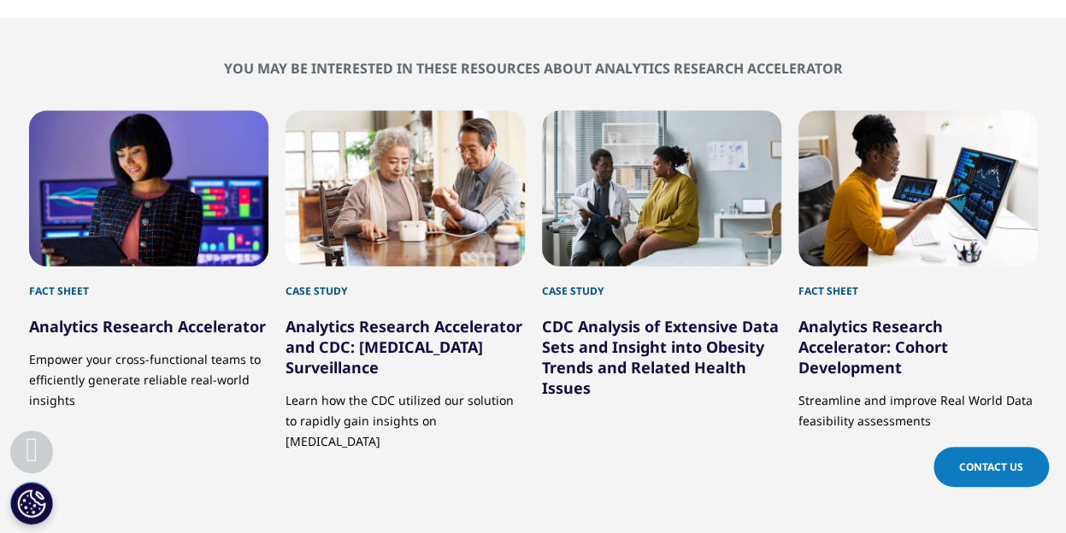
scroll to position [1880, 0]
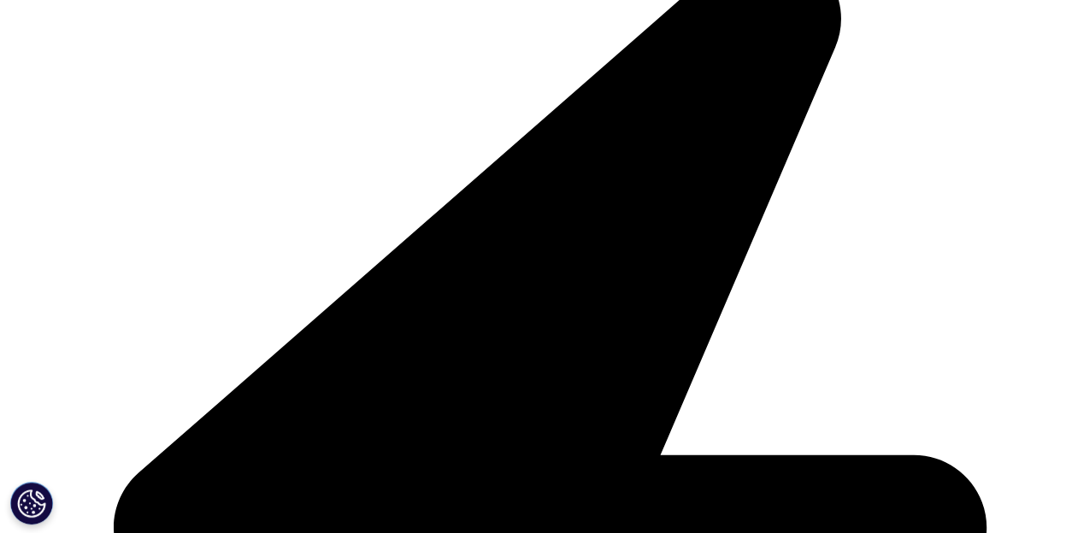
scroll to position [513, 0]
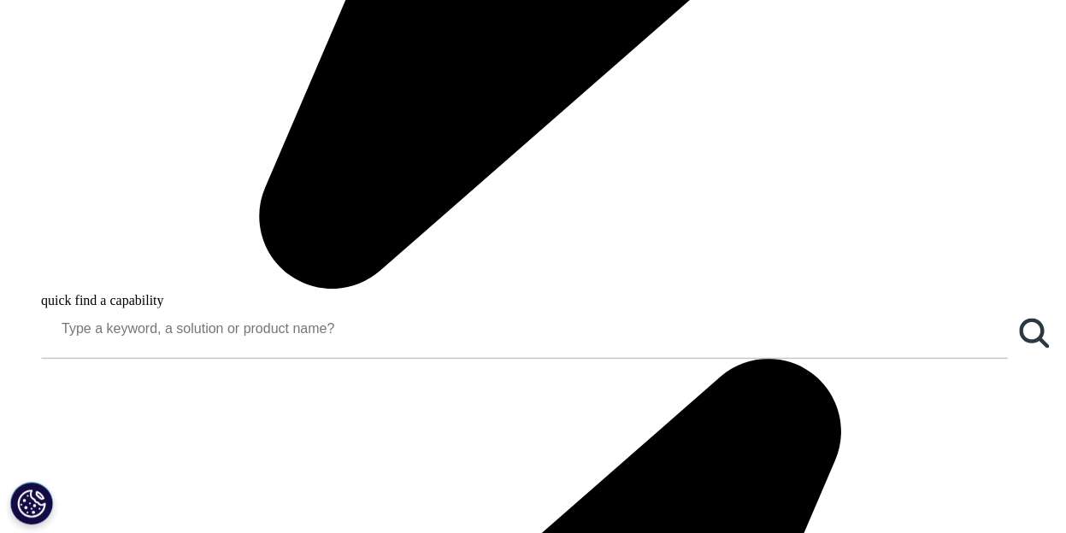
scroll to position [1322, 0]
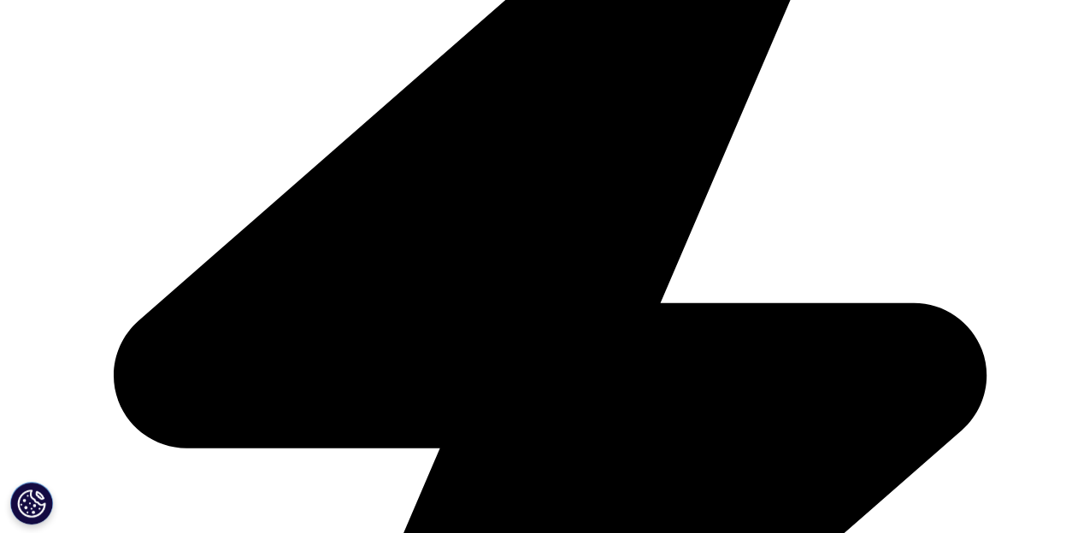
scroll to position [684, 0]
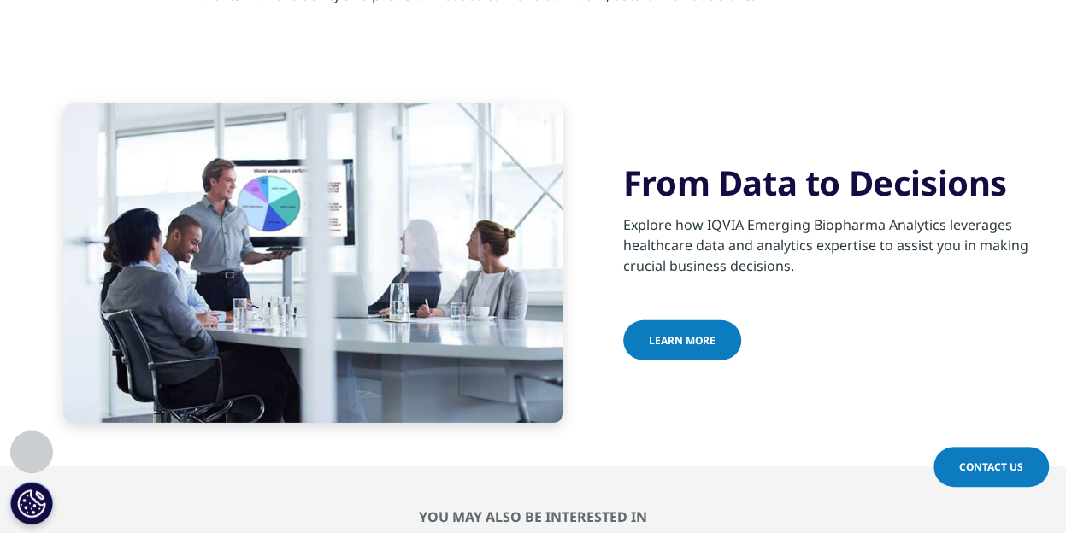
scroll to position [2564, 0]
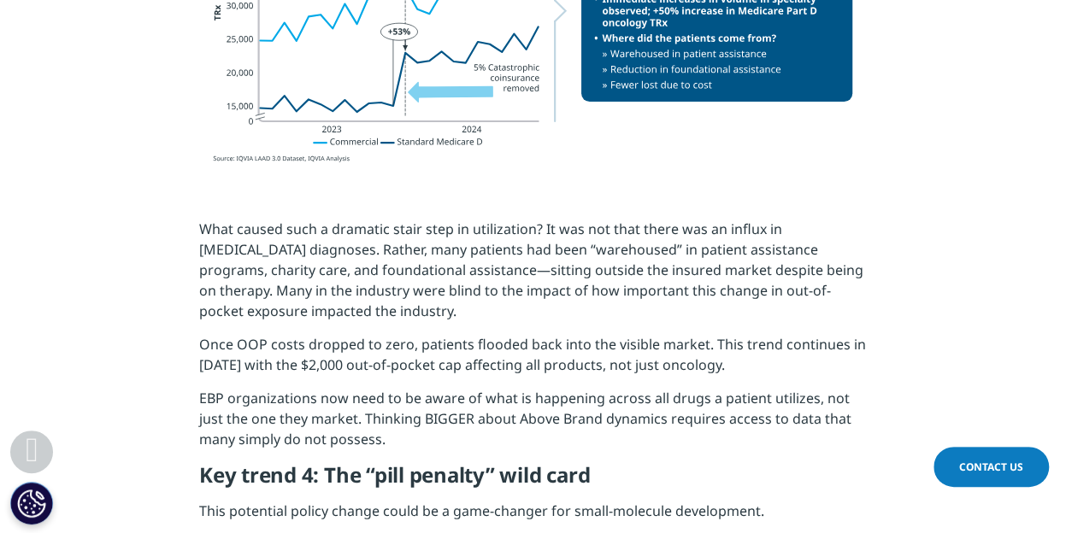
scroll to position [2478, 0]
